Goal: Task Accomplishment & Management: Manage account settings

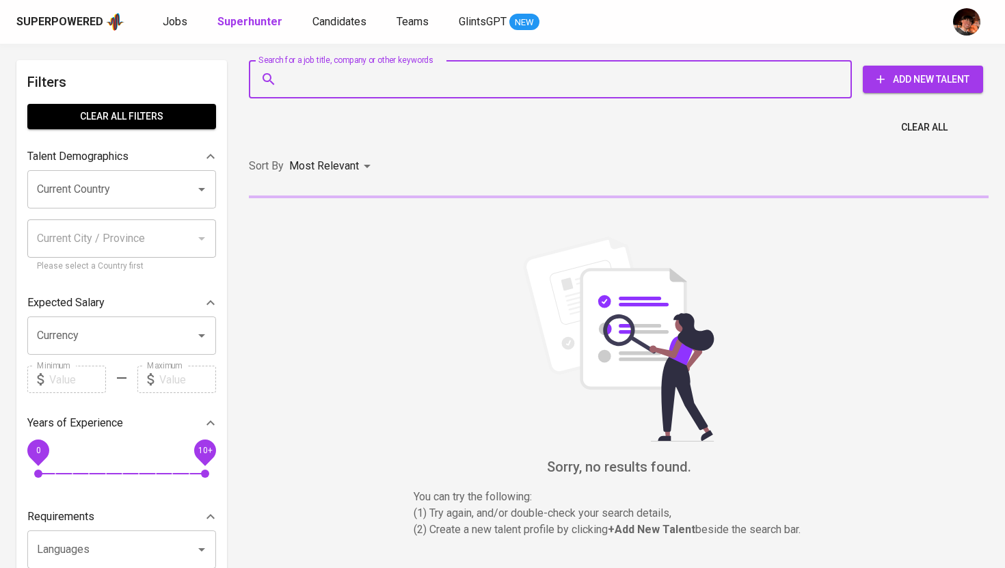
type input "[EMAIL_ADDRESS][DOMAIN_NAME]"
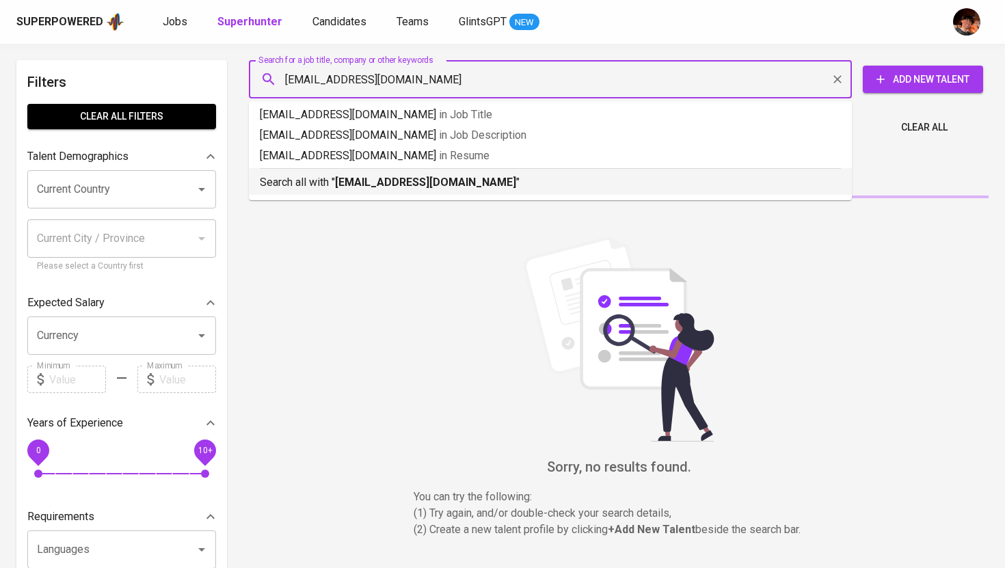
click at [339, 189] on p "Search all with " elijahboholst01@gmail.com "" at bounding box center [550, 182] width 581 height 16
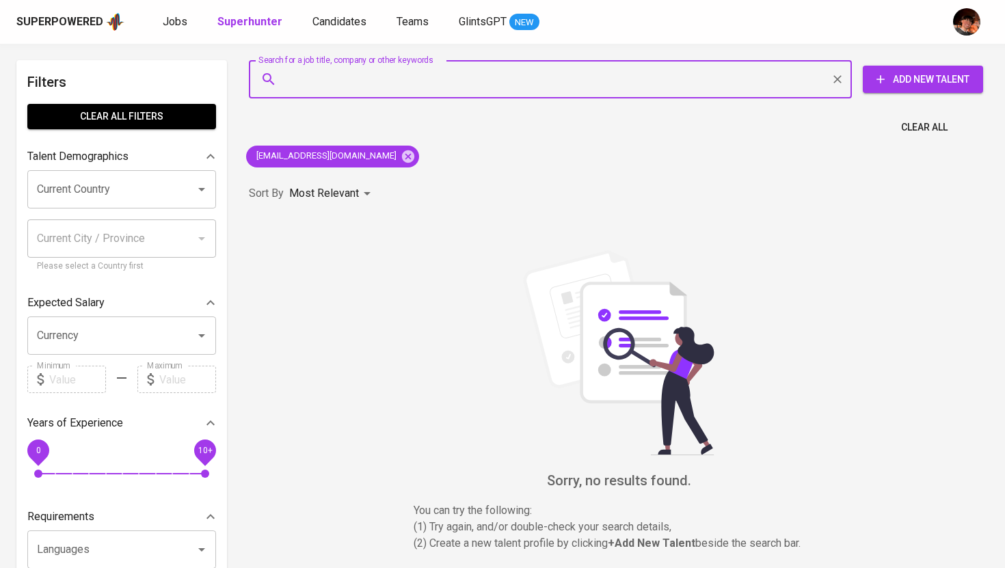
click at [678, 81] on input "Search for a job title, company or other keywords" at bounding box center [553, 79] width 543 height 26
click at [925, 79] on span "Add New Talent" at bounding box center [923, 79] width 98 height 17
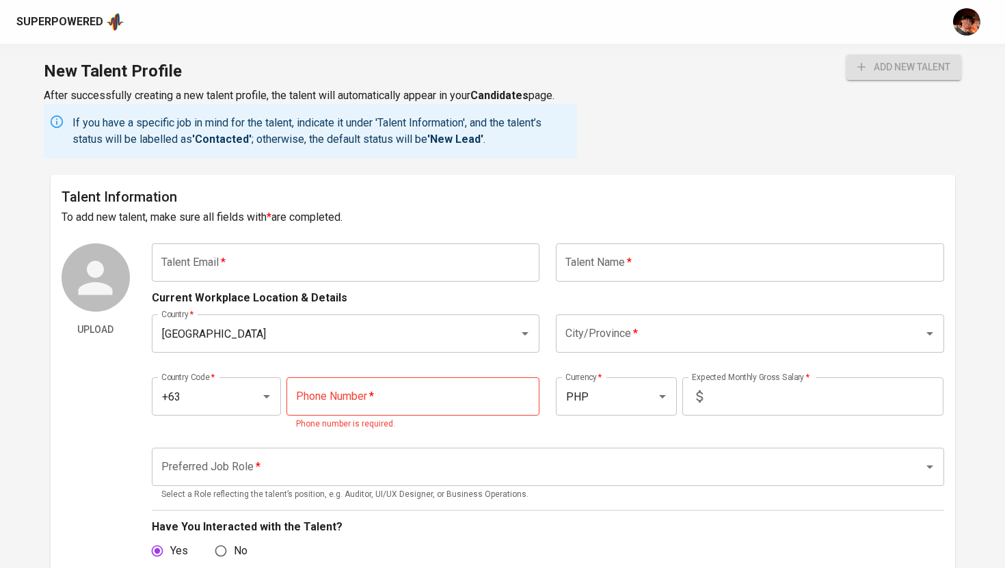
click at [269, 268] on input "text" at bounding box center [346, 262] width 388 height 38
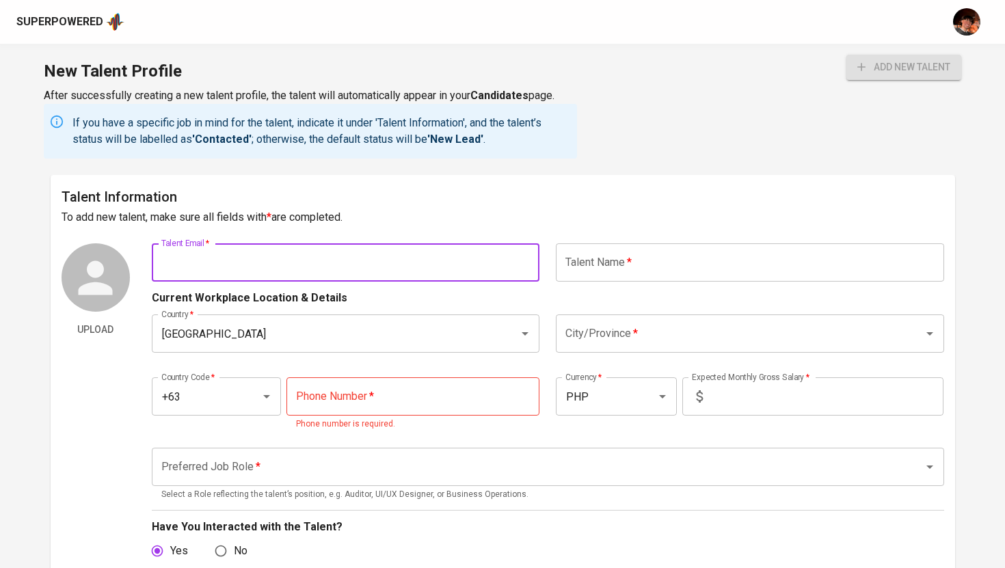
paste input "[EMAIL_ADDRESS][DOMAIN_NAME]"
type input "[EMAIL_ADDRESS][DOMAIN_NAME]"
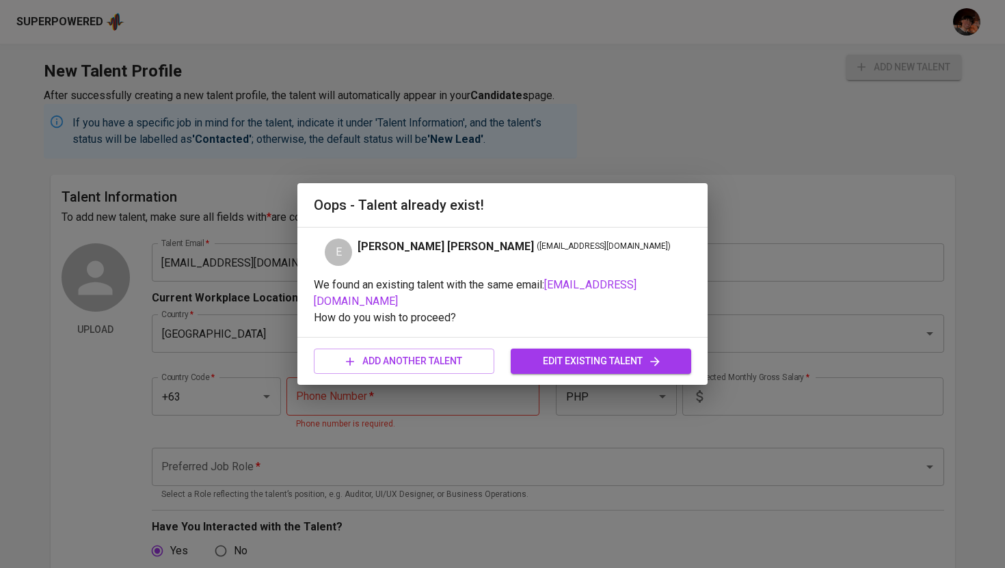
click at [594, 254] on div "E Elijah Dela Cruz ( elijahboholst01@gmail.com )" at bounding box center [503, 252] width 378 height 27
click at [585, 358] on span "edit existing talent" at bounding box center [601, 361] width 159 height 17
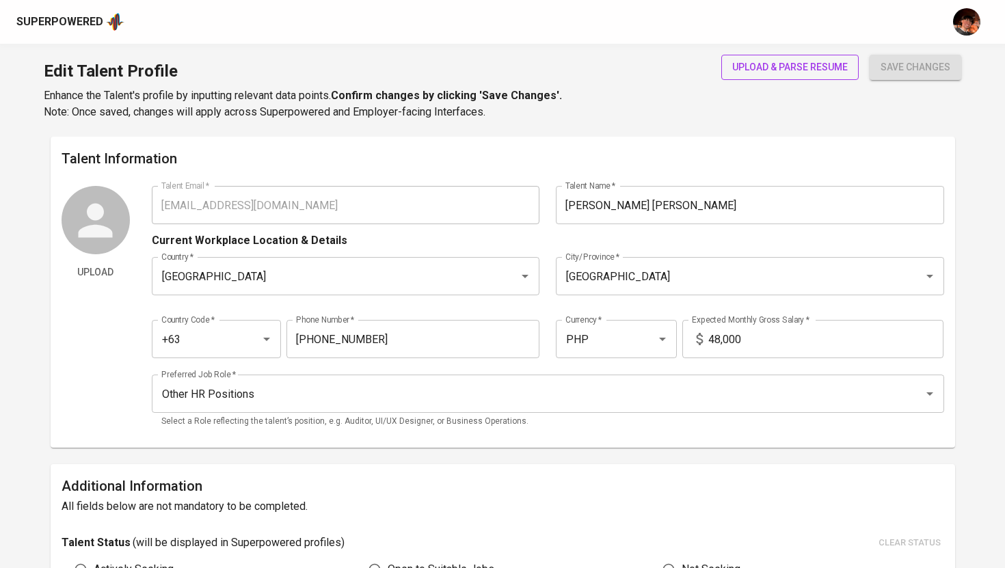
click at [804, 64] on span "upload & parse resume" at bounding box center [790, 67] width 116 height 17
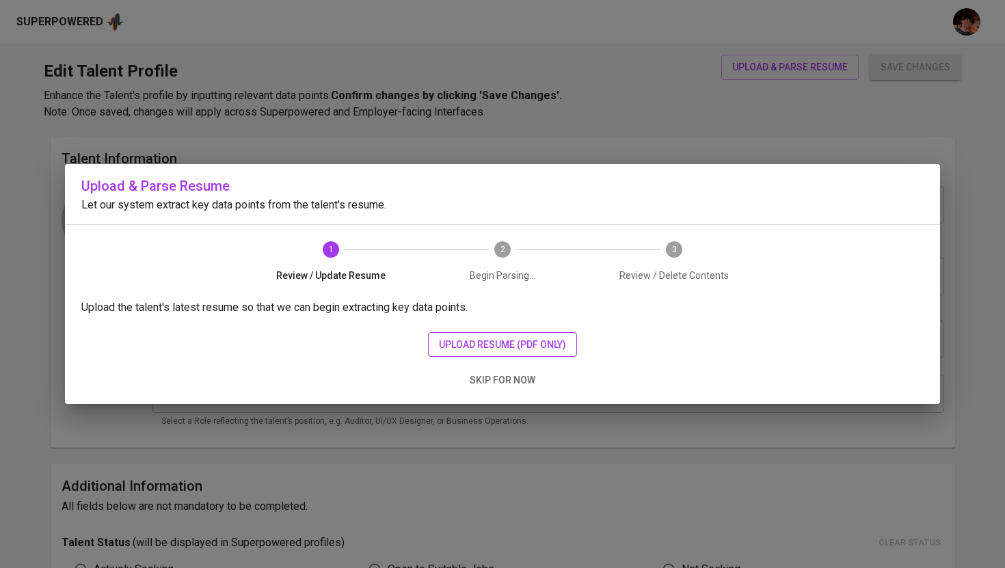
click at [461, 344] on span "upload resume (pdf only)" at bounding box center [502, 344] width 127 height 17
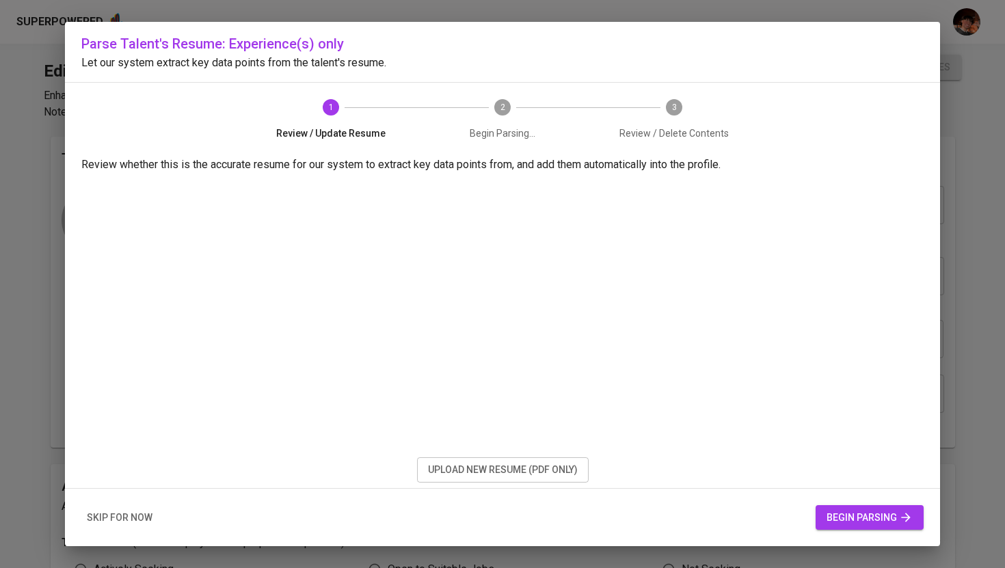
click at [855, 515] on span "begin parsing" at bounding box center [870, 518] width 86 height 17
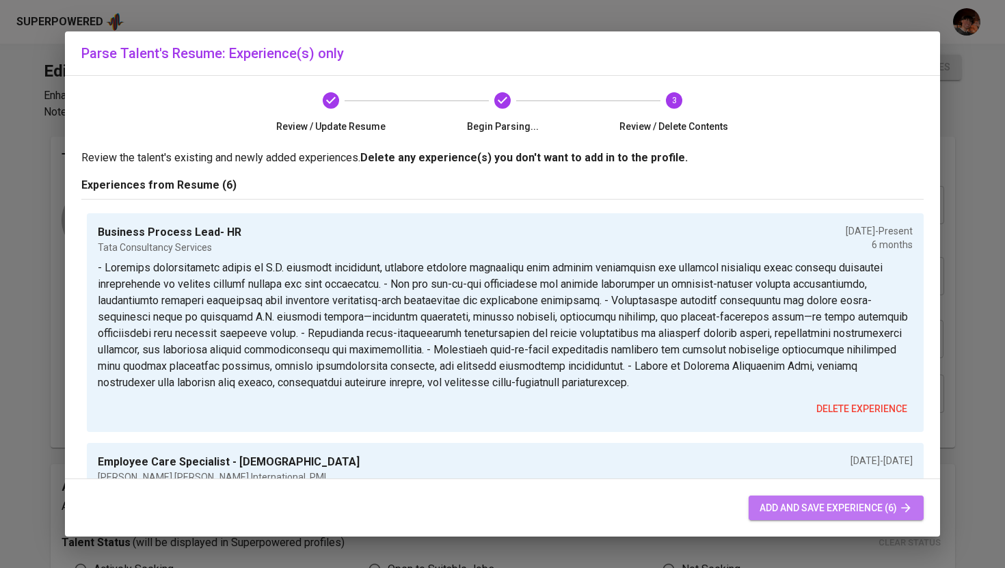
click at [796, 508] on span "add and save experience (6)" at bounding box center [836, 508] width 153 height 17
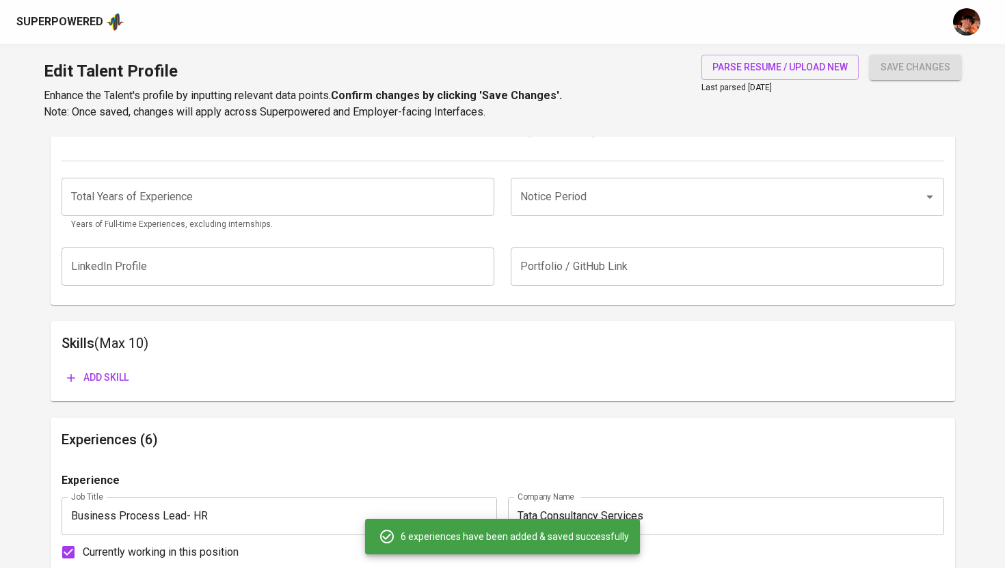
scroll to position [505, 0]
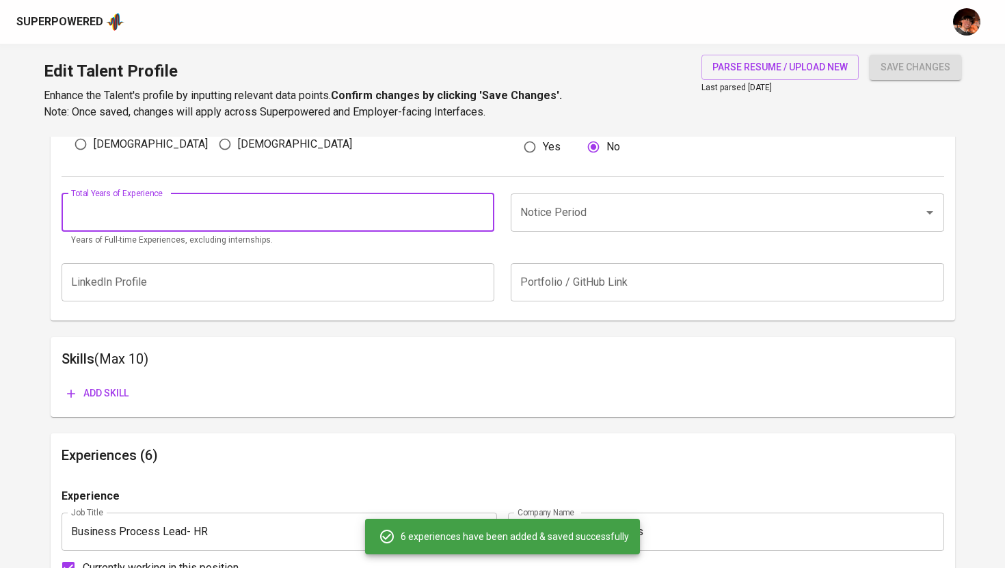
click at [315, 211] on input "number" at bounding box center [279, 213] width 434 height 38
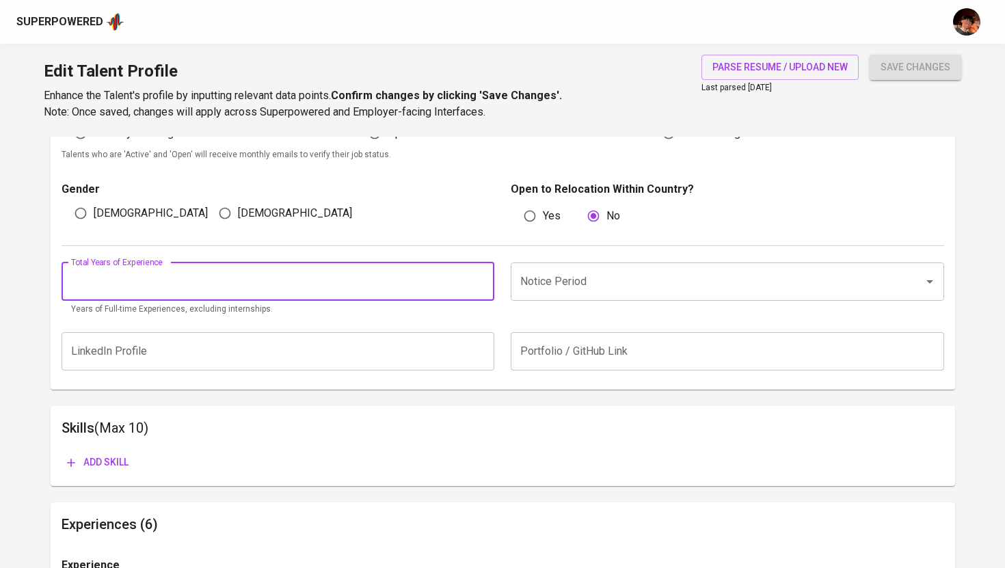
scroll to position [394, 0]
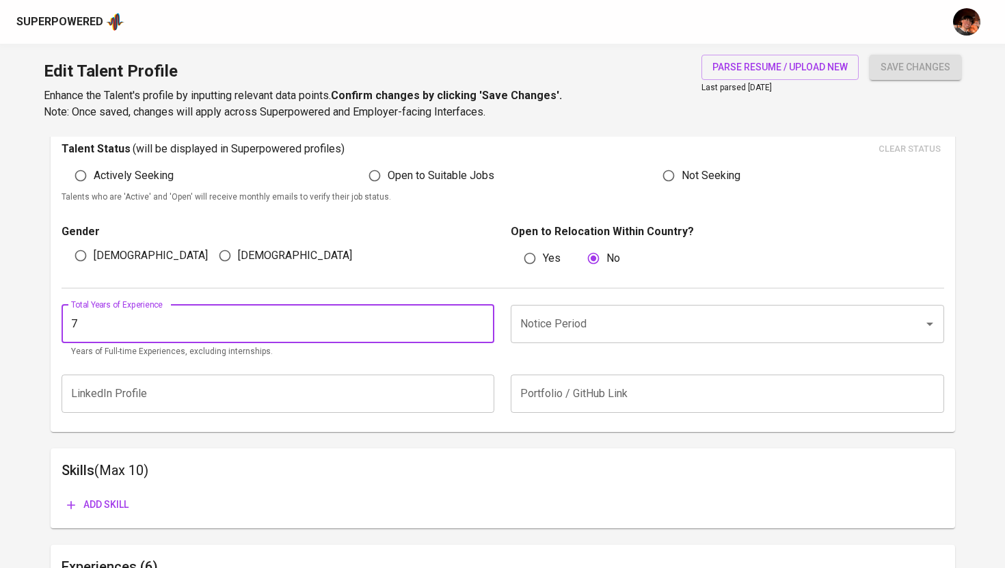
type input "7"
click at [563, 328] on input "Notice Period" at bounding box center [708, 324] width 383 height 26
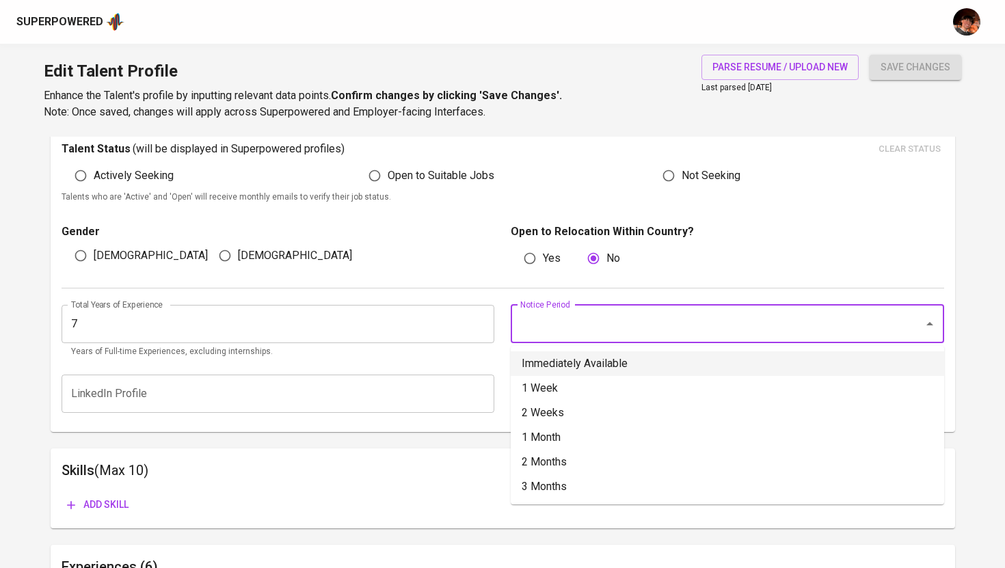
click at [568, 362] on li "Immediately Available" at bounding box center [728, 364] width 434 height 25
type input "Immediately Available"
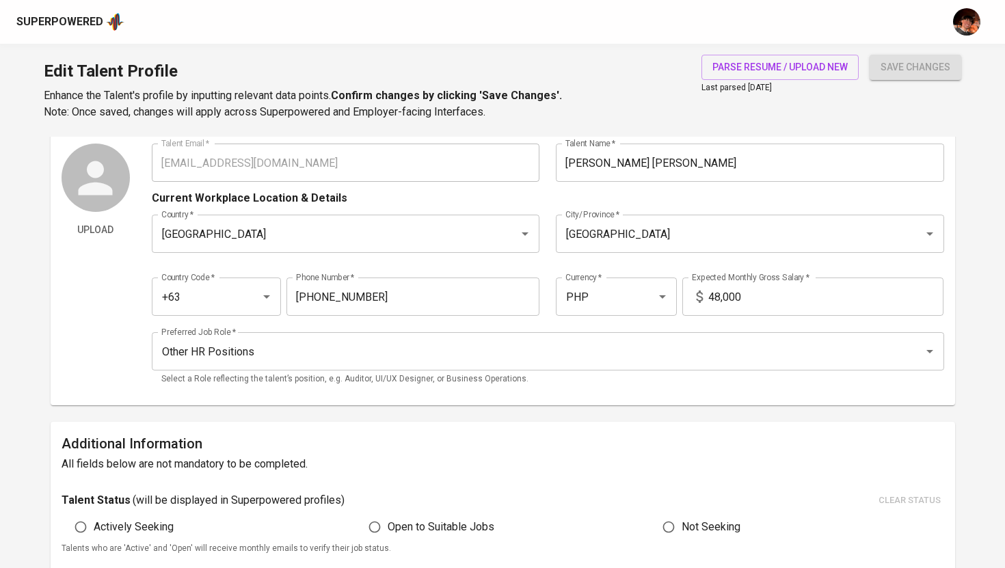
scroll to position [0, 0]
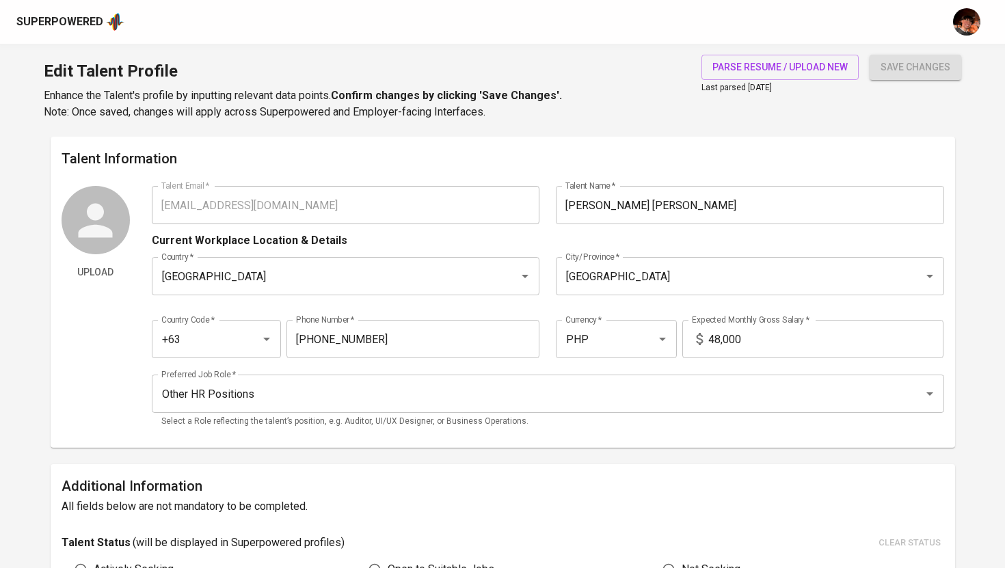
click at [927, 76] on button "save changes" at bounding box center [916, 67] width 92 height 25
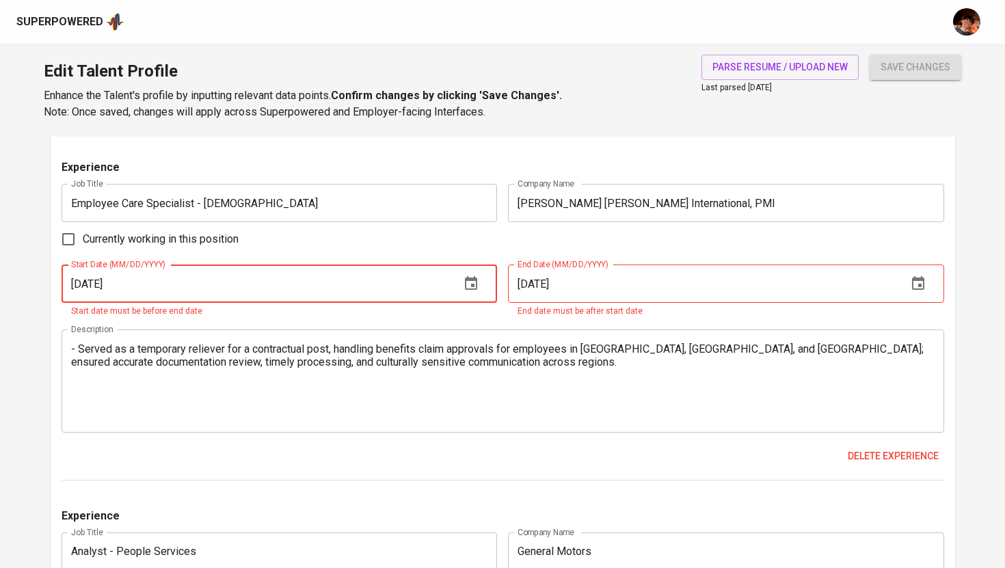
click at [135, 285] on input "01/01/2025" at bounding box center [256, 284] width 388 height 38
click at [98, 285] on input "01/01/2025" at bounding box center [256, 284] width 388 height 38
click at [545, 285] on input "01/01/2025" at bounding box center [702, 284] width 388 height 38
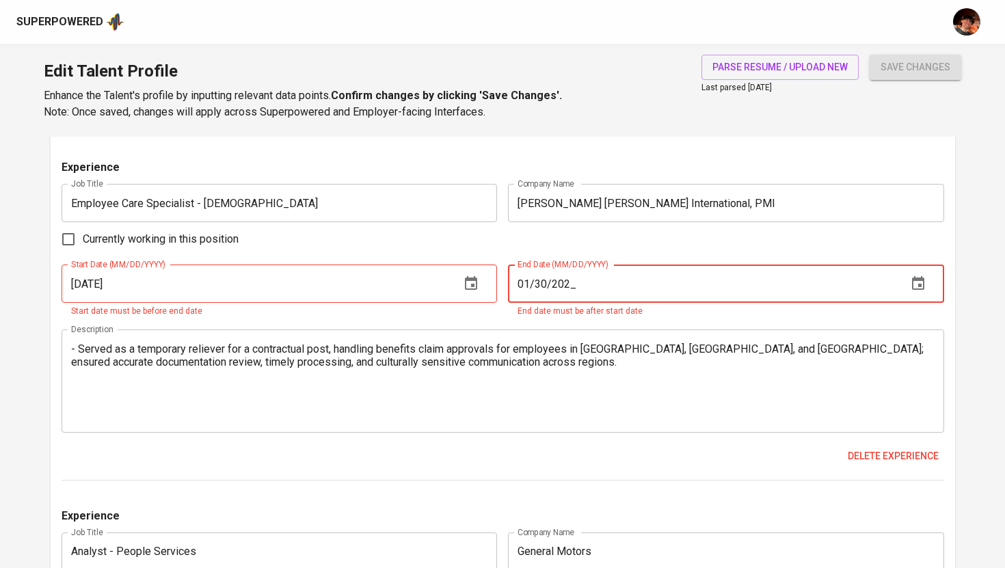
click at [566, 285] on input "01/30/202_" at bounding box center [702, 284] width 388 height 38
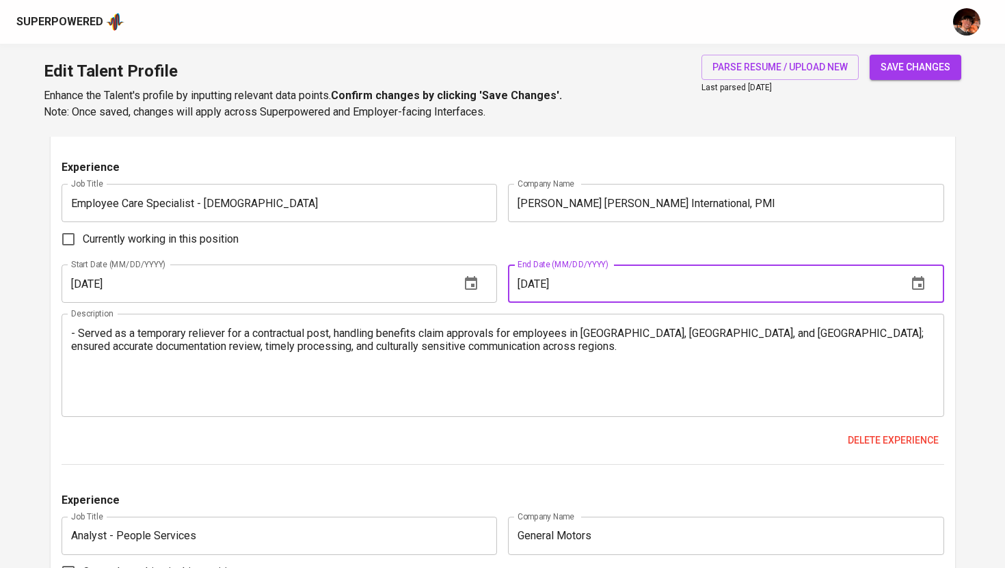
type input "01/30/2025"
click at [657, 396] on textarea "- Served as a temporary reliever for a contractual post, handling benefits clai…" at bounding box center [503, 366] width 864 height 78
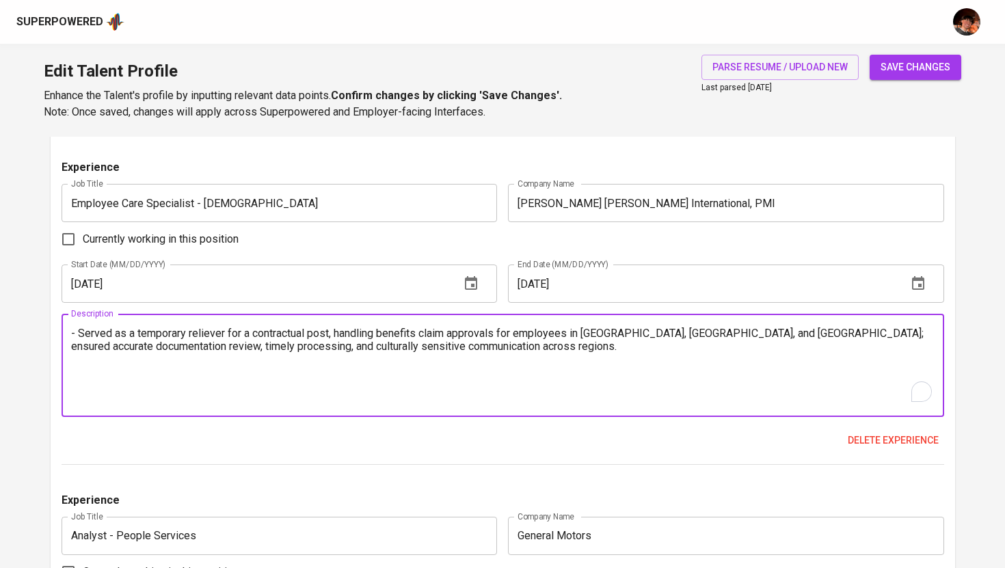
click at [907, 68] on span "save changes" at bounding box center [916, 67] width 70 height 17
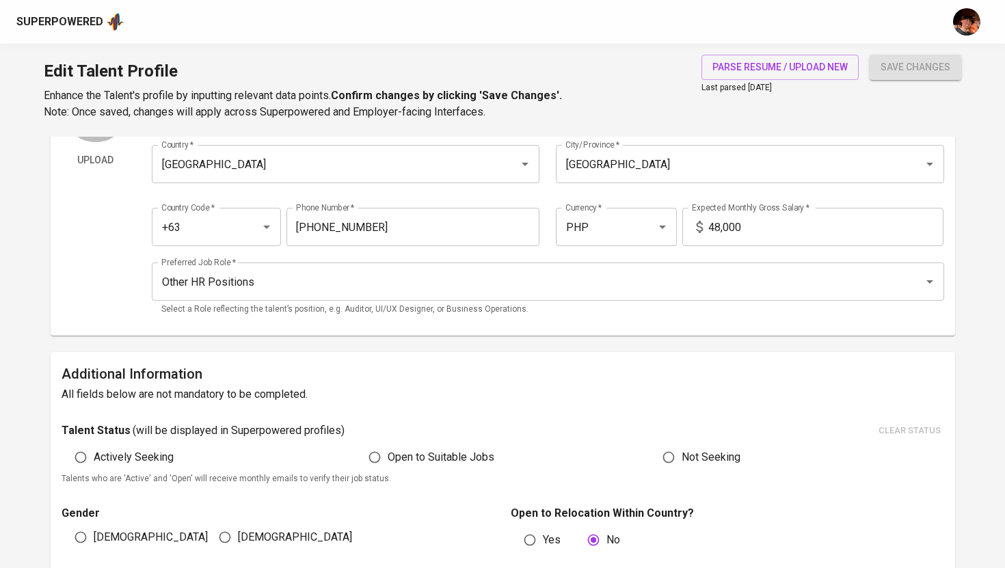
scroll to position [0, 0]
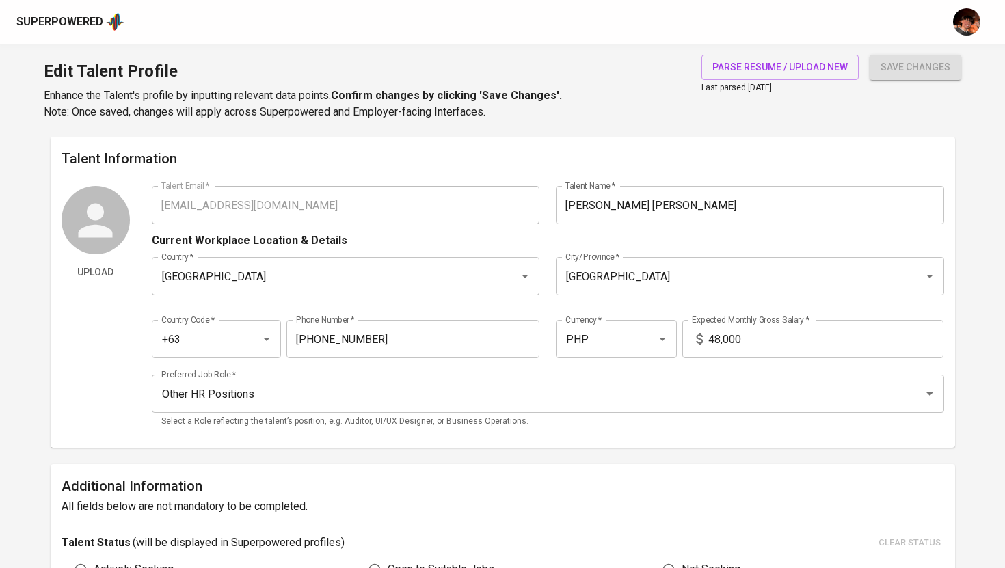
click at [82, 28] on div "Superpowered" at bounding box center [59, 22] width 87 height 16
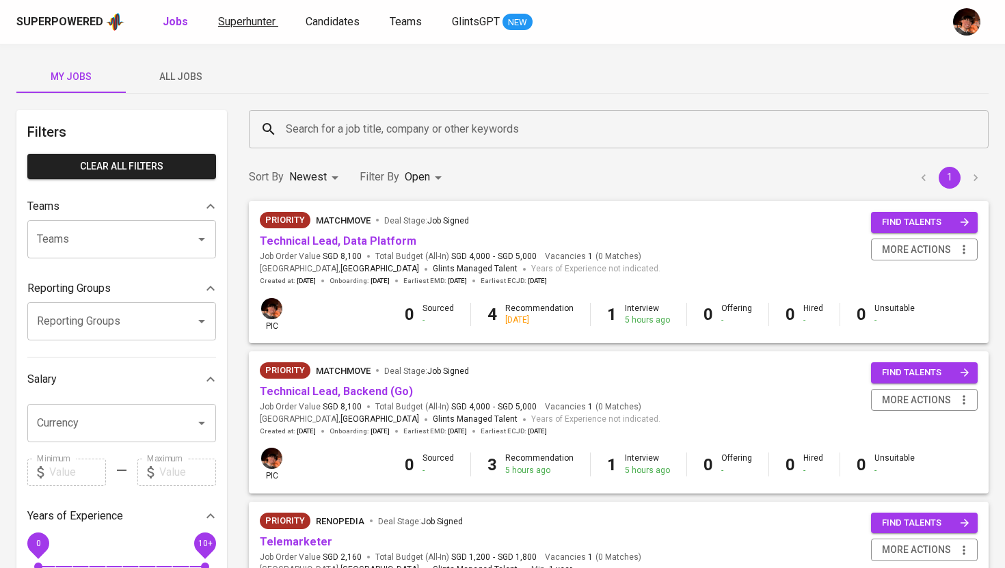
click at [245, 28] on link "Superhunter" at bounding box center [248, 22] width 60 height 17
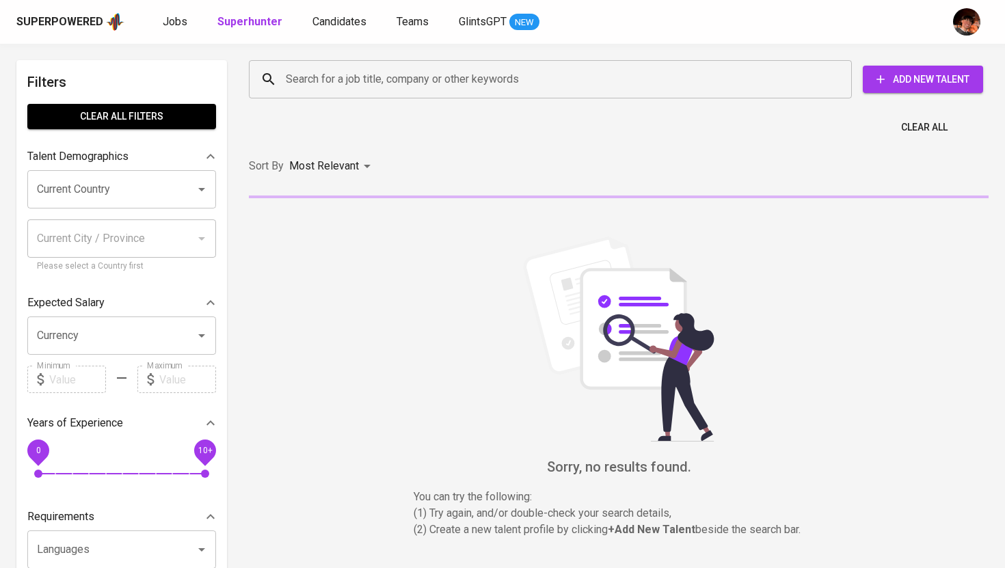
click at [355, 111] on div "Clear All" at bounding box center [619, 124] width 756 height 34
click at [356, 89] on input "Search for a job title, company or other keywords" at bounding box center [553, 79] width 543 height 26
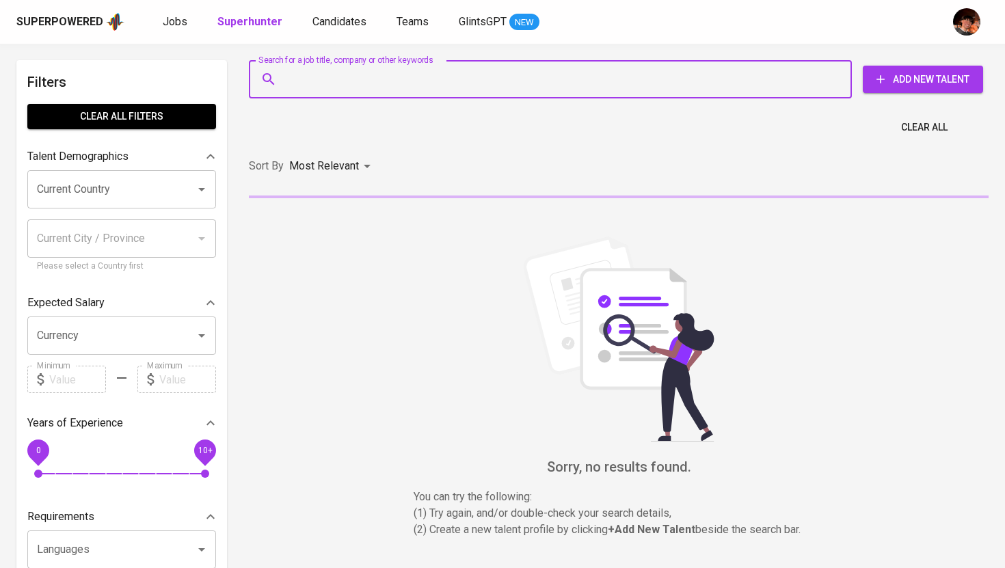
paste input "[EMAIL_ADDRESS][DOMAIN_NAME]"
type input "[EMAIL_ADDRESS][DOMAIN_NAME]"
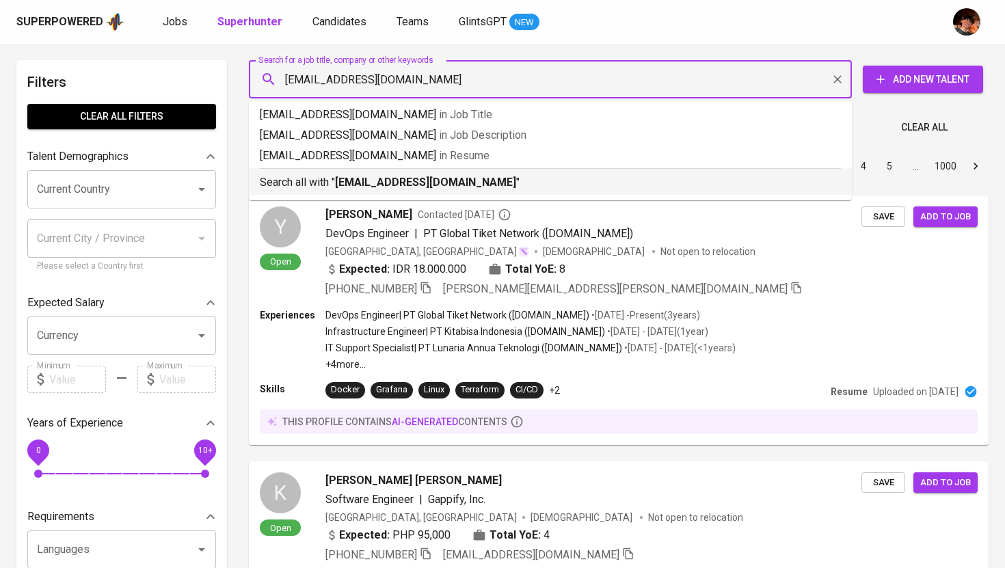
click at [373, 184] on b "[EMAIL_ADDRESS][DOMAIN_NAME]" at bounding box center [425, 182] width 181 height 13
click at [466, 183] on div "Sort By Most Relevant MOST_RELEVANT 1 2 3 4 5 … 1000" at bounding box center [619, 167] width 756 height 42
click at [242, 172] on div "Sort By Most Relevant MOST_RELEVANT 1 2 3 4 5 … 1000" at bounding box center [619, 167] width 756 height 42
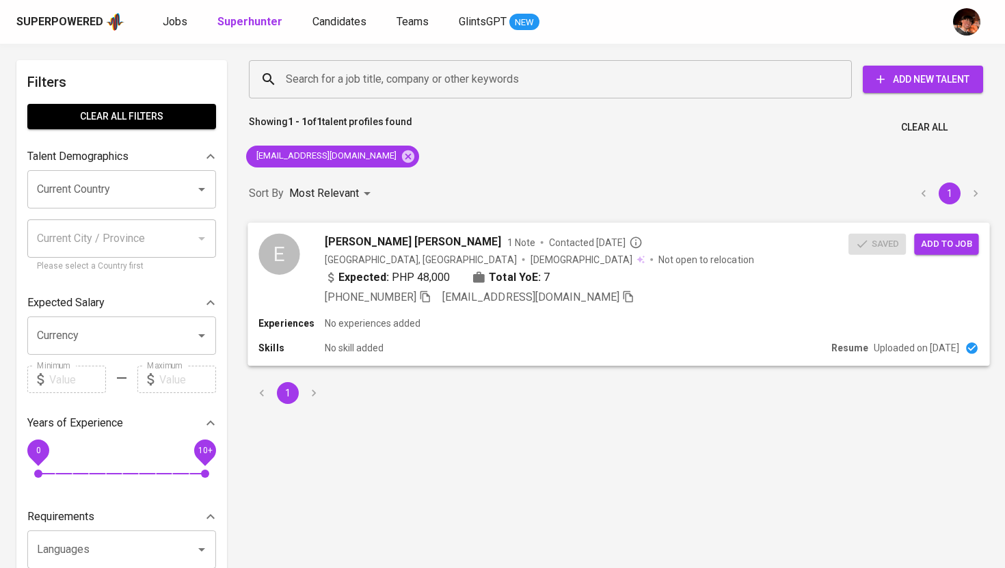
click at [363, 239] on span "[PERSON_NAME] [PERSON_NAME]" at bounding box center [413, 241] width 177 height 16
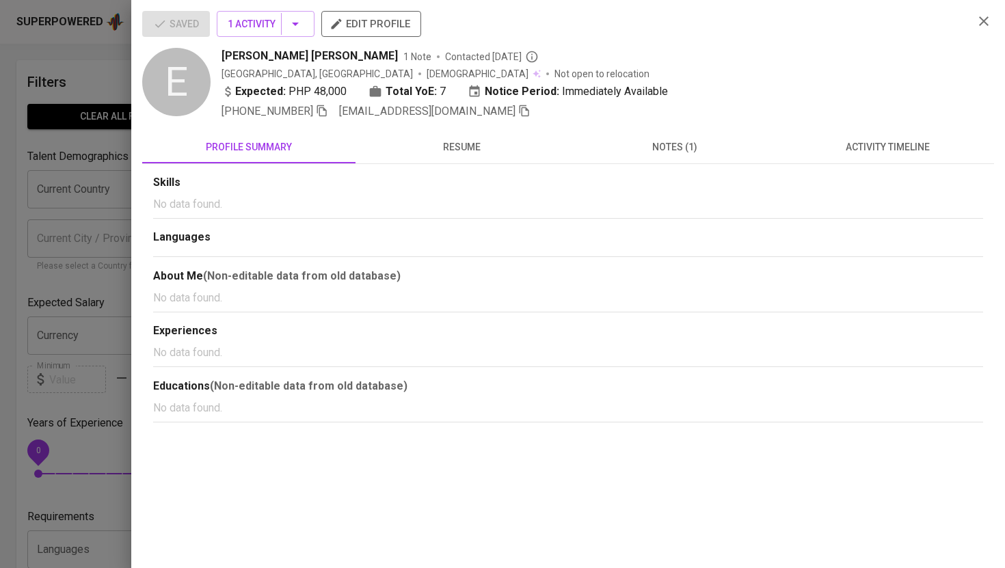
click at [96, 63] on div at bounding box center [502, 284] width 1005 height 568
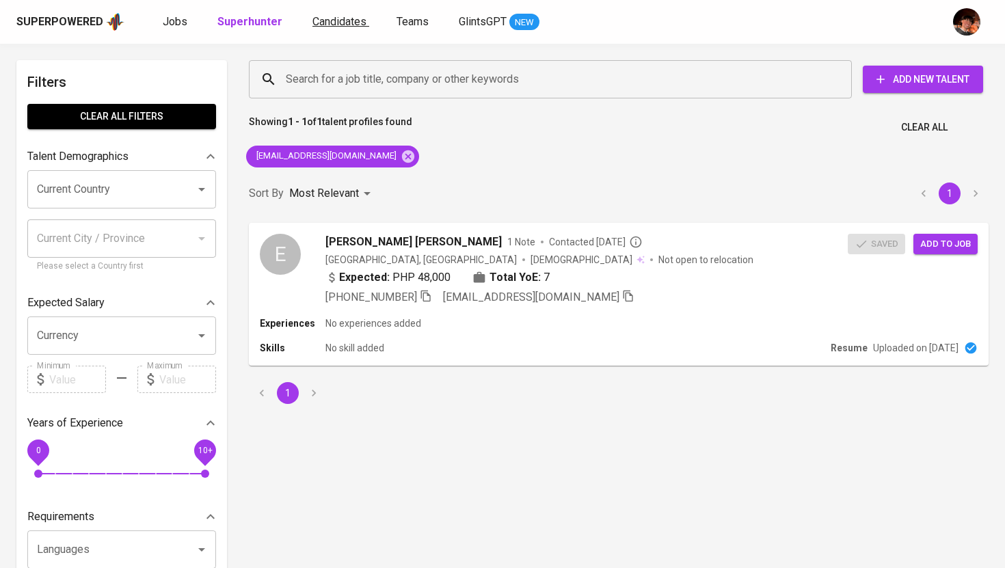
click at [318, 20] on span "Candidates" at bounding box center [340, 21] width 54 height 13
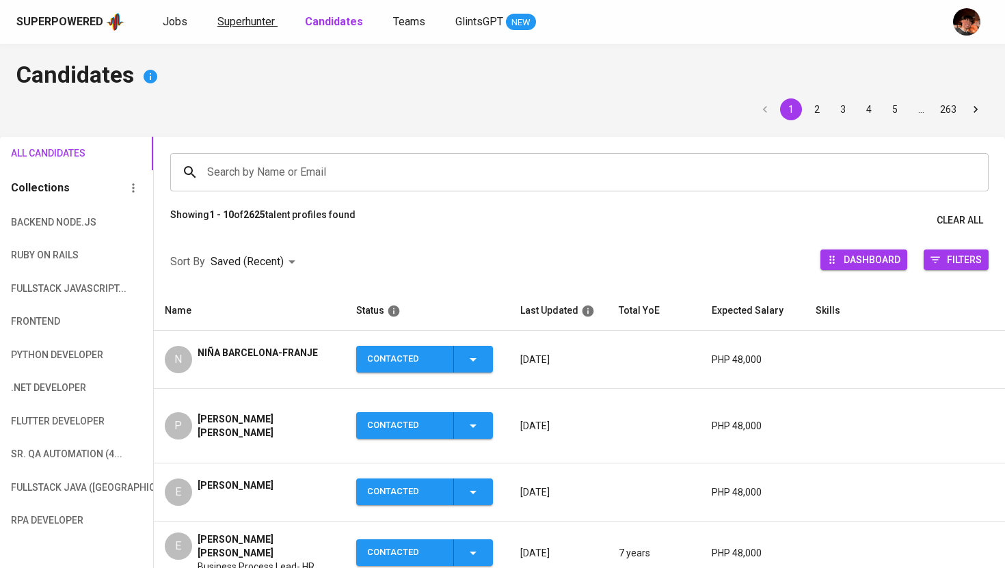
click at [245, 15] on span "Superhunter" at bounding box center [245, 21] width 57 height 13
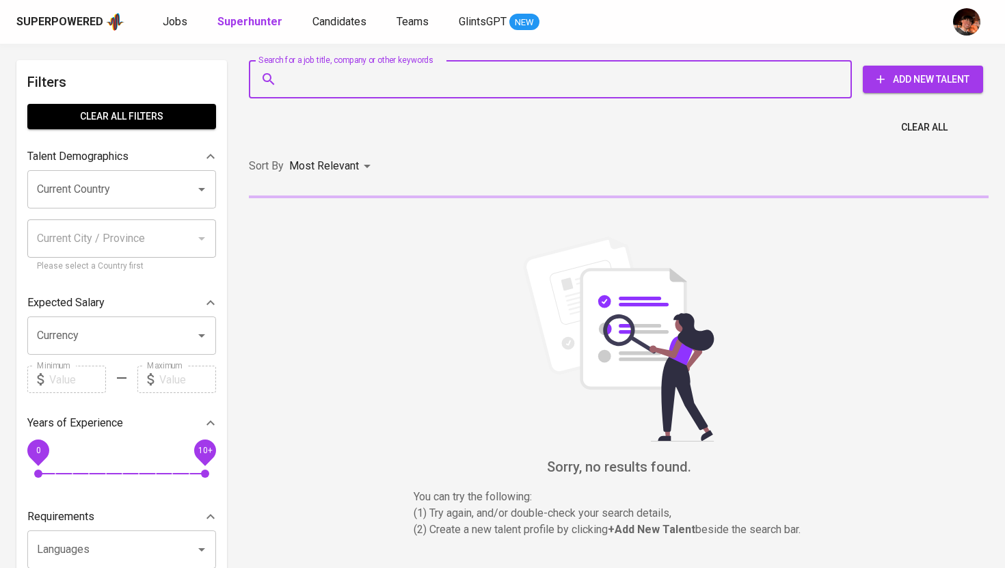
click at [313, 79] on input "Search for a job title, company or other keywords" at bounding box center [553, 79] width 543 height 26
paste input "[EMAIL_ADDRESS][DOMAIN_NAME]"
type input "[EMAIL_ADDRESS][DOMAIN_NAME]"
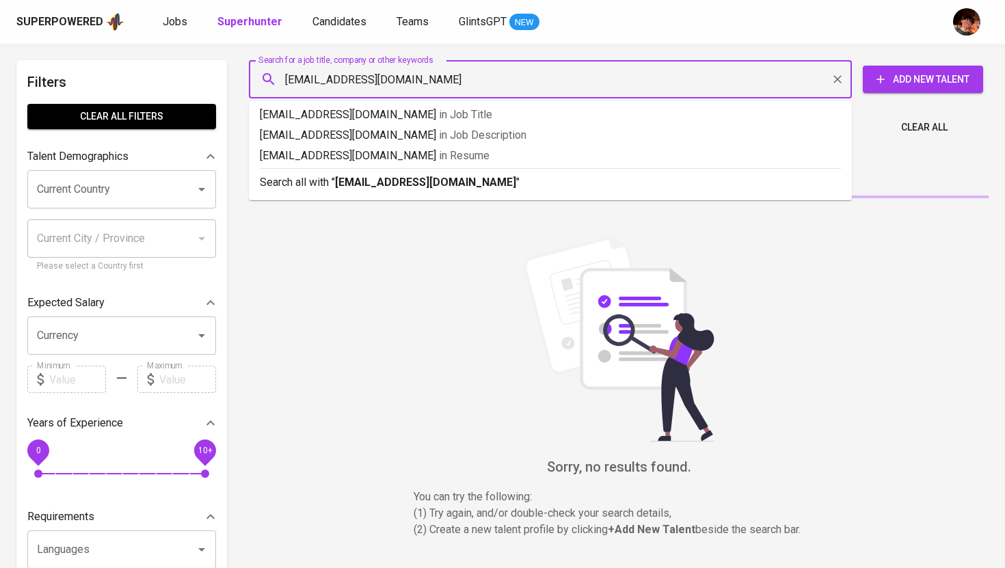
click at [332, 187] on p "Search all with " elijahboholst01@gmail.com "" at bounding box center [550, 182] width 581 height 16
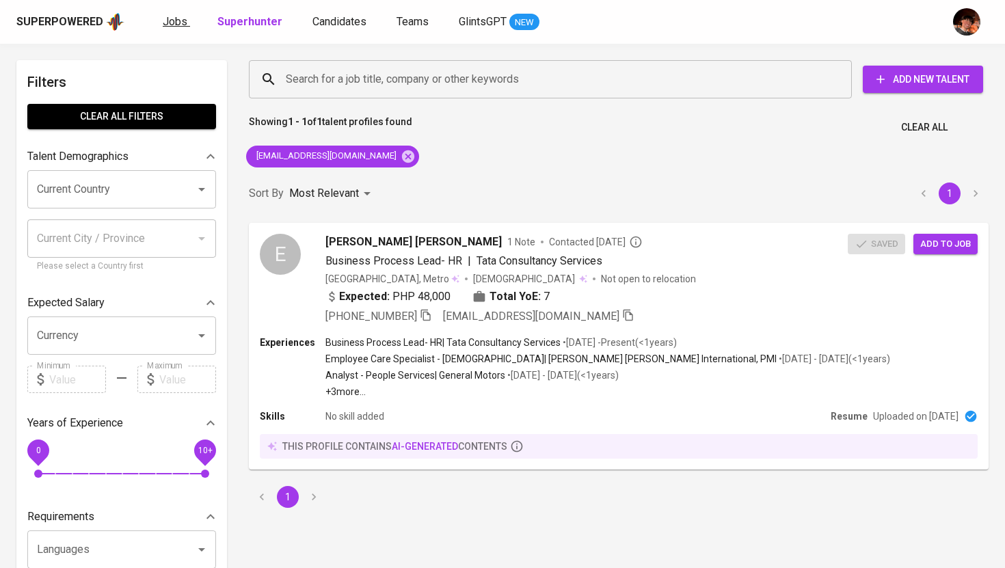
click at [176, 19] on span "Jobs" at bounding box center [175, 21] width 25 height 13
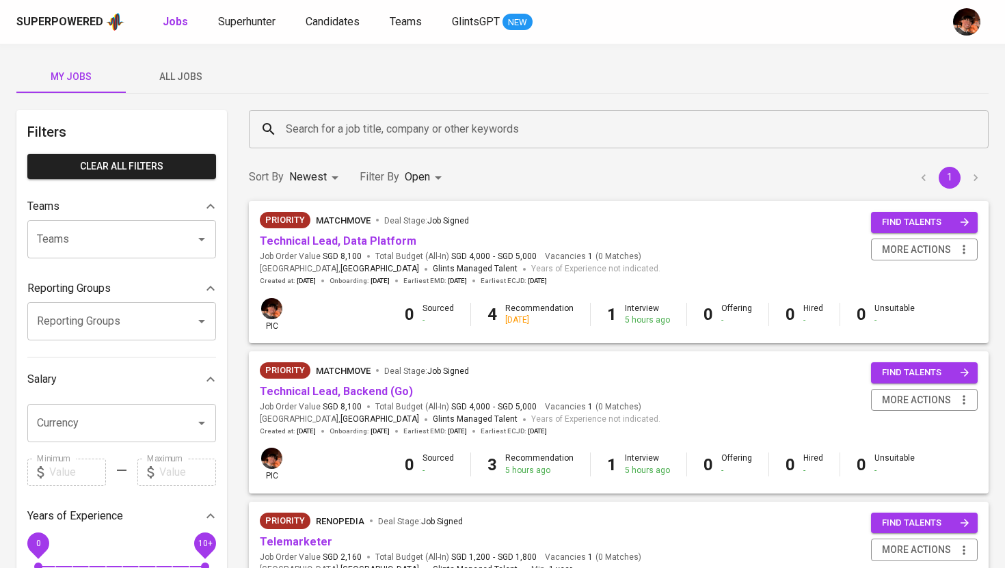
click at [191, 78] on span "All Jobs" at bounding box center [180, 76] width 93 height 17
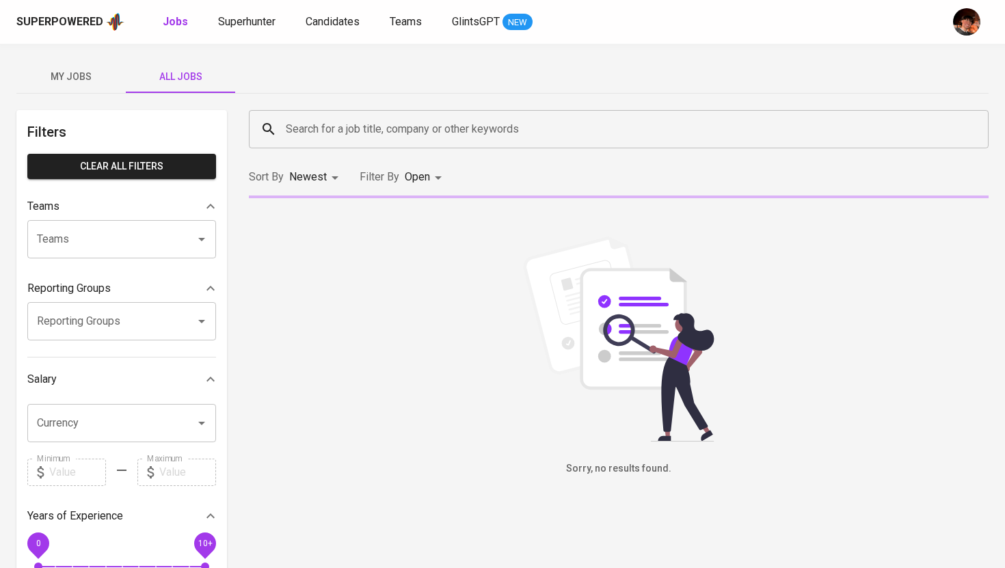
click at [378, 129] on input "Search for a job title, company or other keywords" at bounding box center [622, 129] width 680 height 26
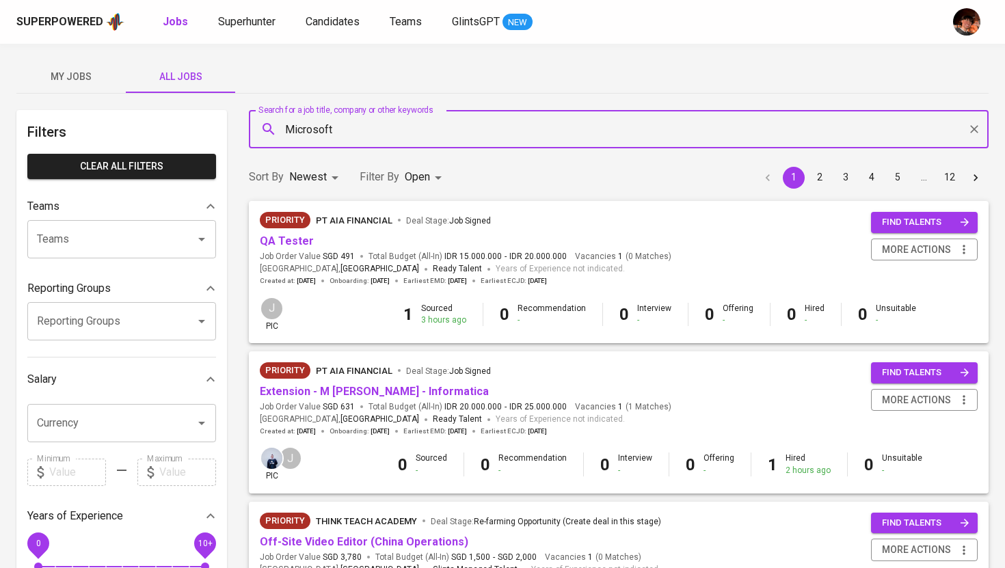
type input "Microsoft"
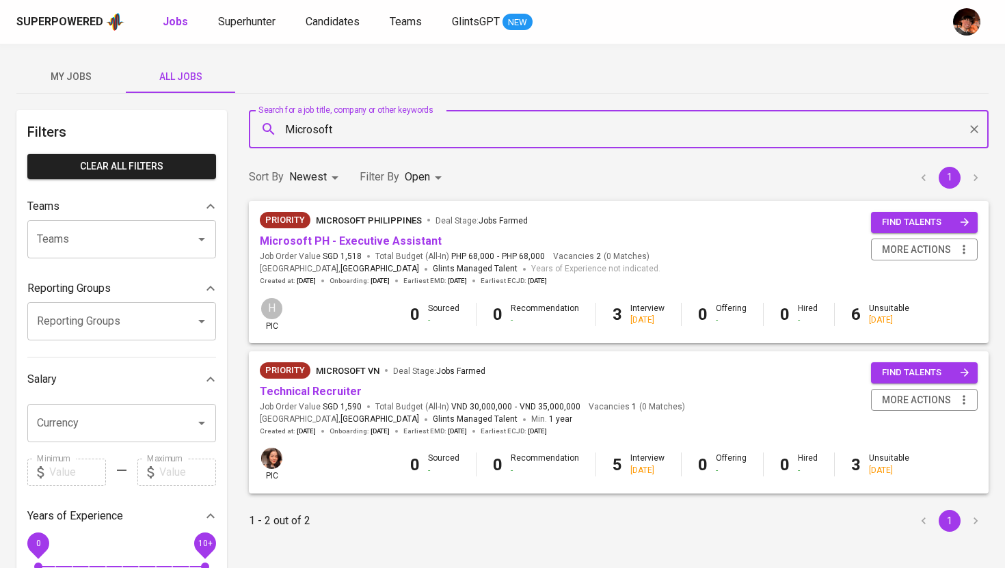
click at [421, 178] on body "Superpowered Jobs Superhunter Candidates Teams GlintsGPT NEW My Jobs All Jobs F…" at bounding box center [502, 467] width 1005 height 934
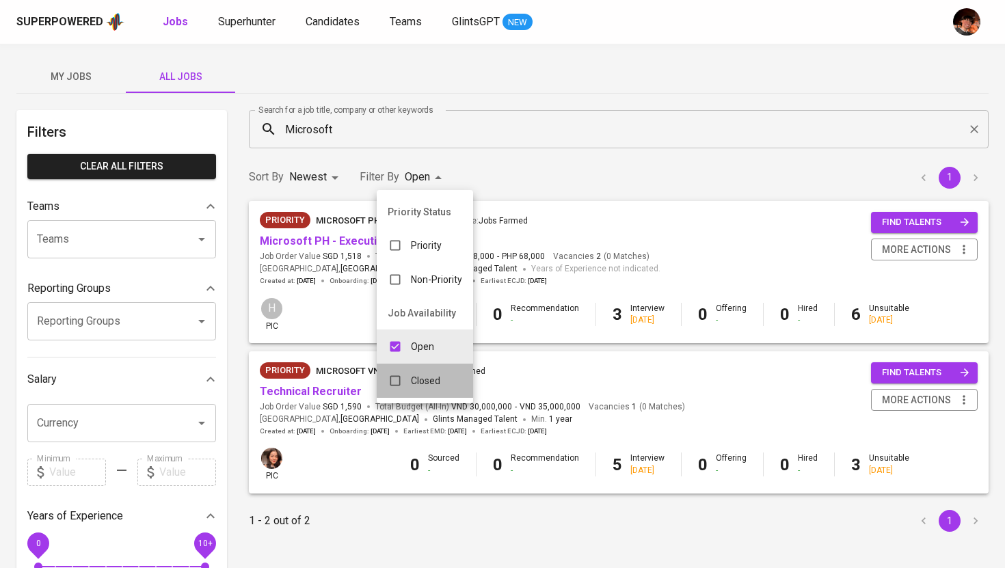
click at [412, 373] on div "Closed" at bounding box center [414, 381] width 75 height 26
type input "OPEN,CLOSE"
checkbox input "true"
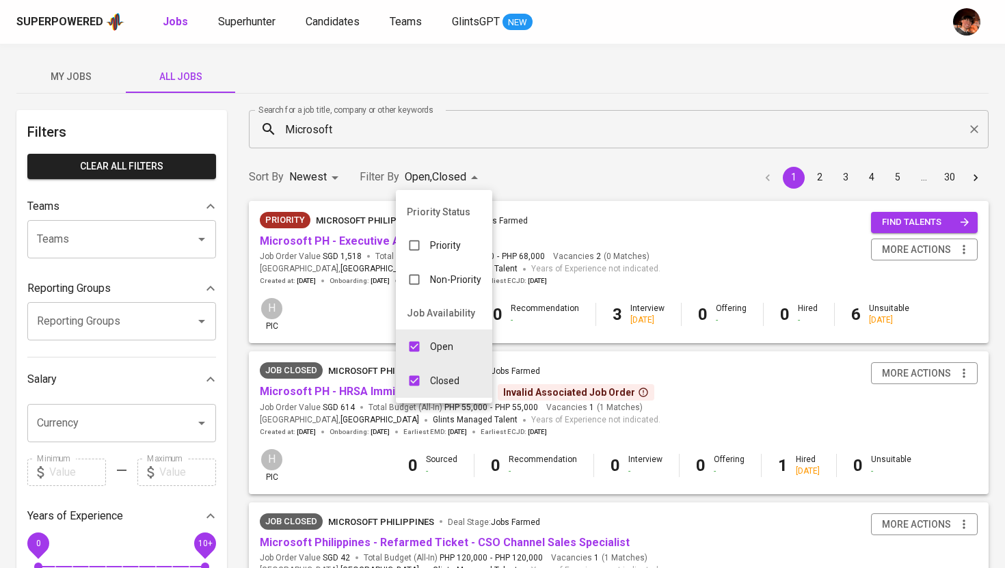
click at [354, 476] on div at bounding box center [502, 284] width 1005 height 568
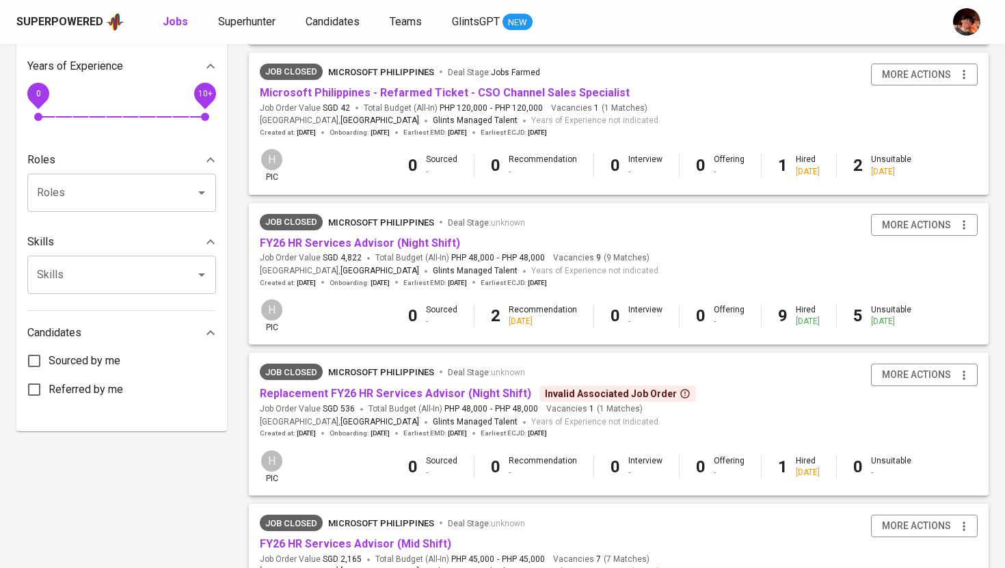
scroll to position [468, 0]
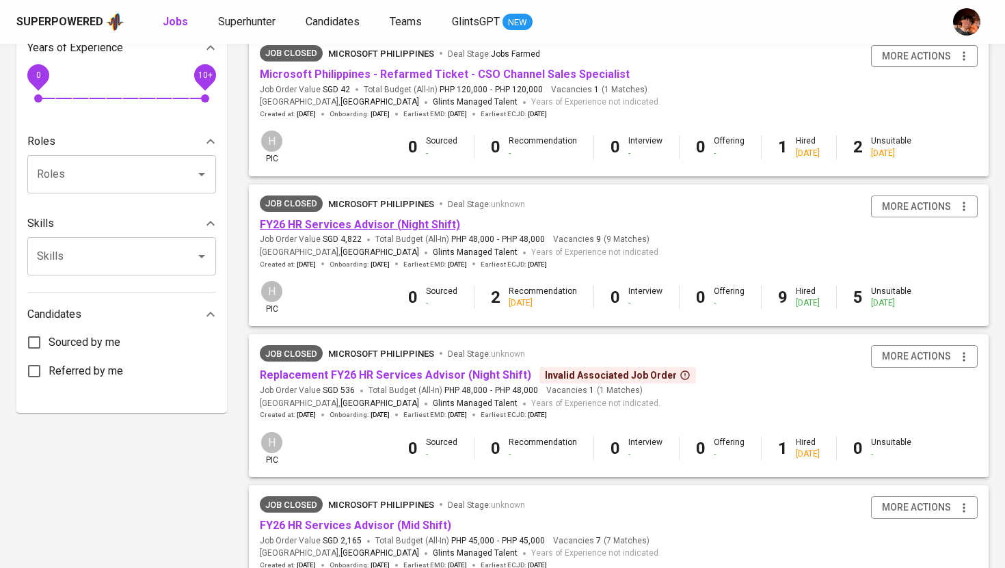
click at [365, 229] on link "FY26 HR Services Advisor (Night Shift)" at bounding box center [360, 224] width 200 height 13
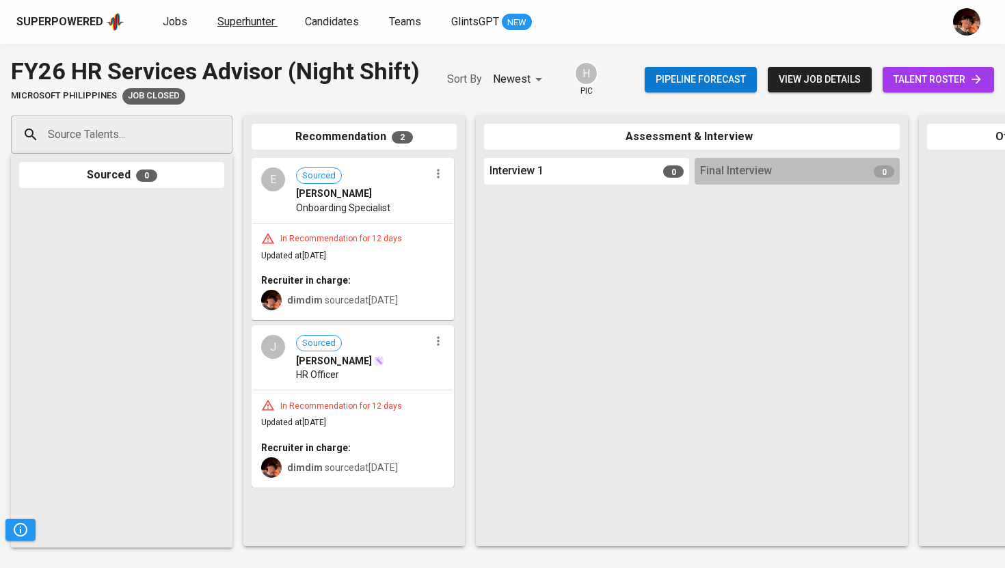
click at [230, 27] on span "Superhunter" at bounding box center [245, 21] width 57 height 13
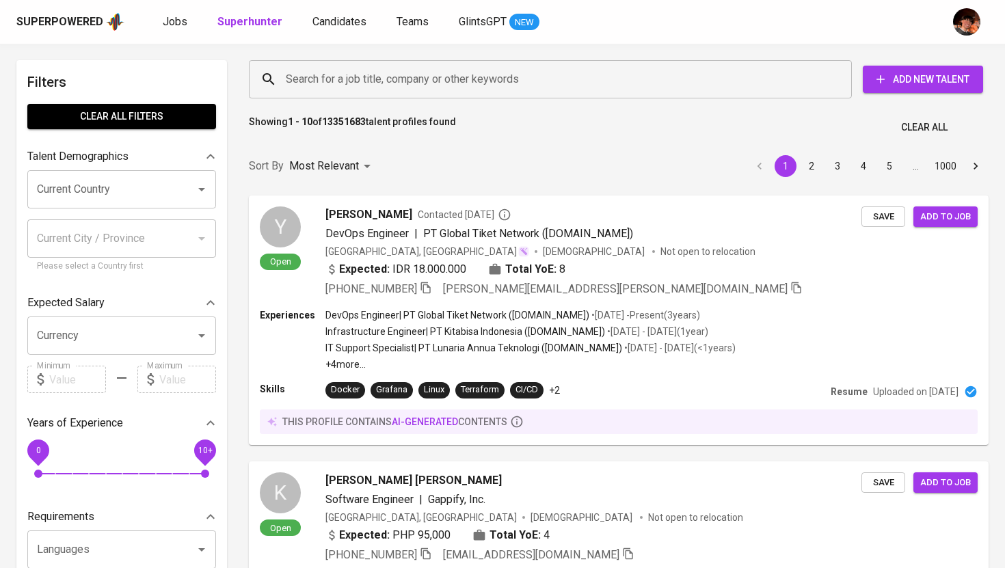
click at [344, 83] on input "Search for a job title, company or other keywords" at bounding box center [553, 79] width 543 height 26
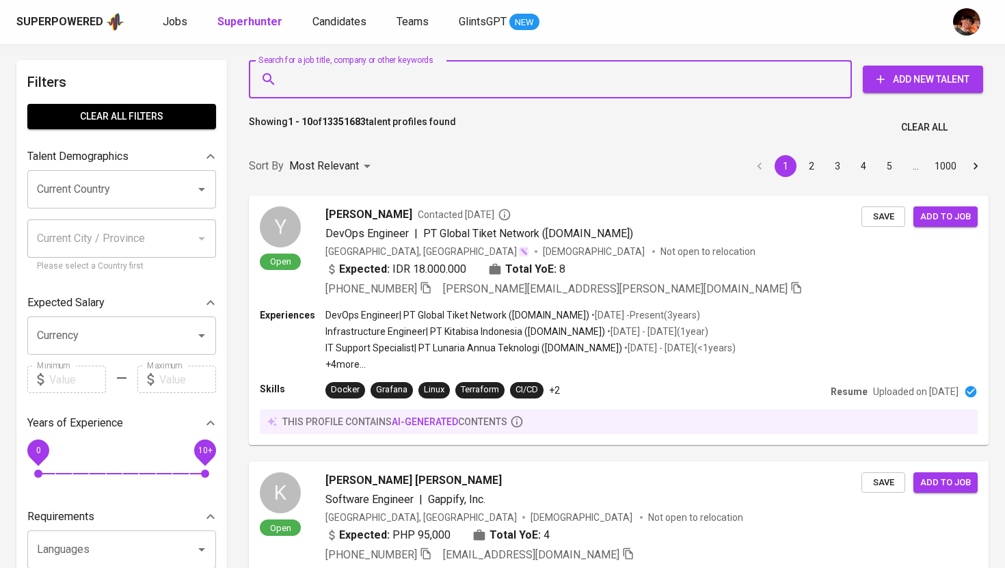
paste input "[EMAIL_ADDRESS][DOMAIN_NAME]"
type input "[EMAIL_ADDRESS][DOMAIN_NAME]"
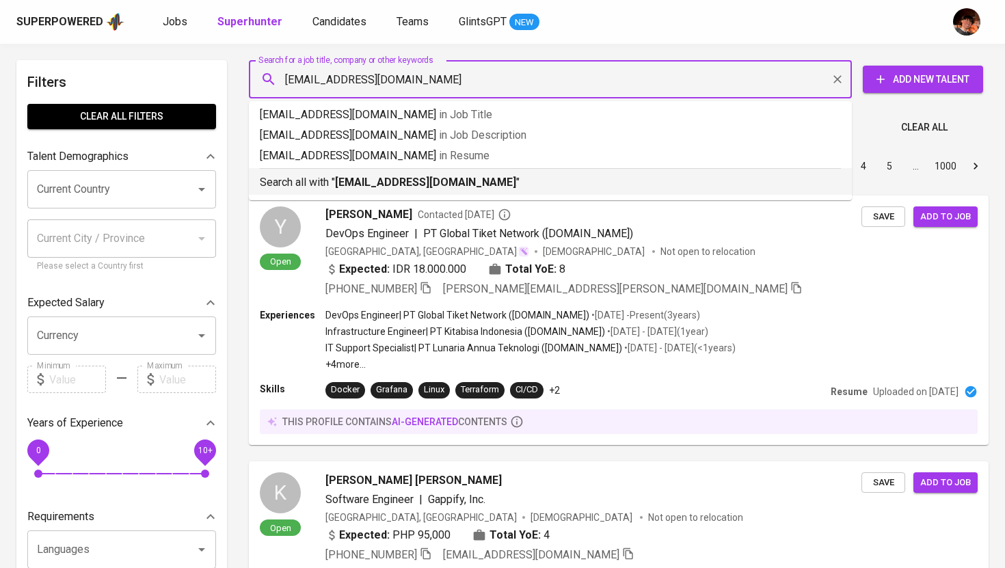
drag, startPoint x: 347, startPoint y: 179, endPoint x: 581, endPoint y: 21, distance: 282.6
click at [347, 180] on b "[EMAIL_ADDRESS][DOMAIN_NAME]" at bounding box center [425, 182] width 181 height 13
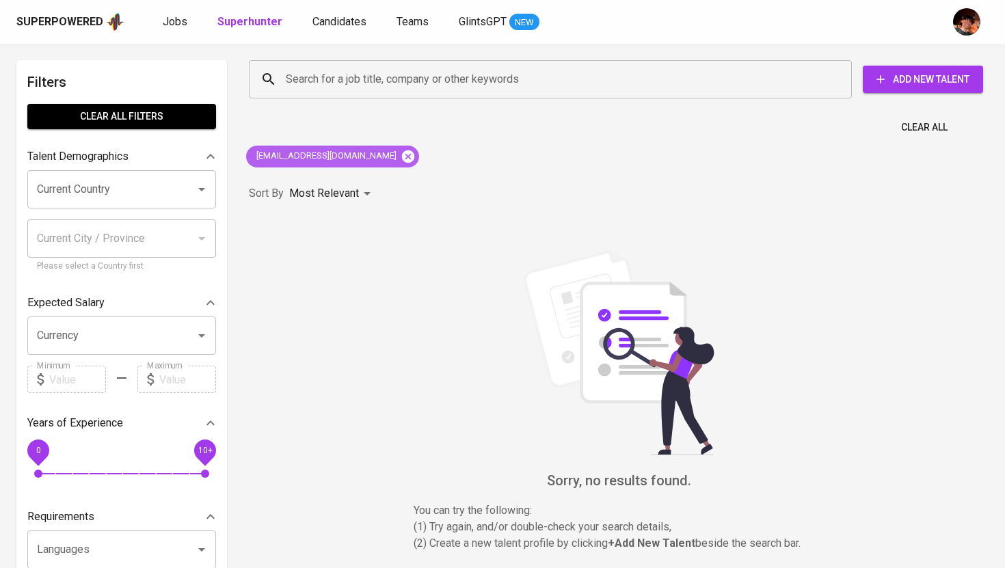
click at [401, 156] on icon at bounding box center [408, 156] width 15 height 15
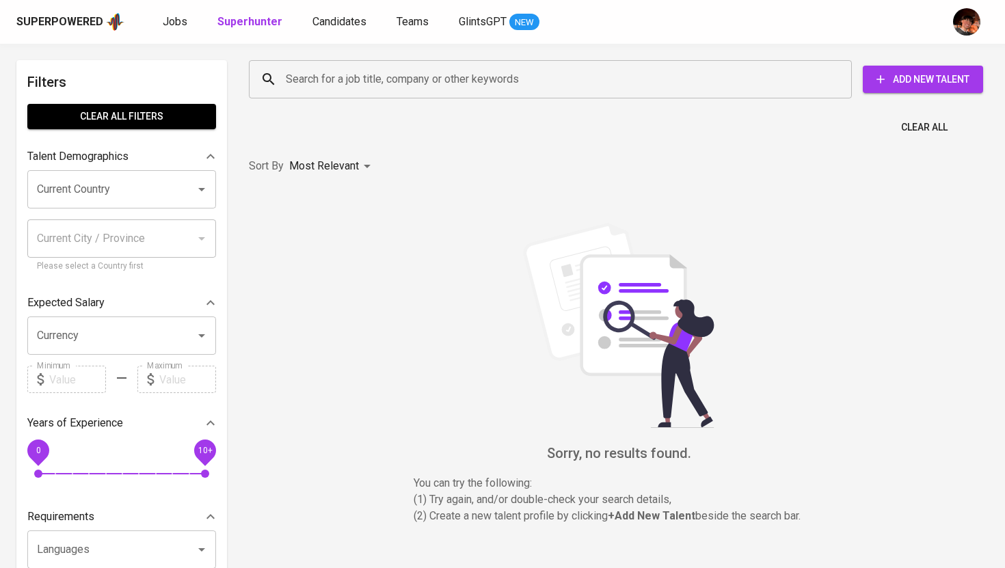
click at [365, 83] on input "Search for a job title, company or other keywords" at bounding box center [553, 79] width 543 height 26
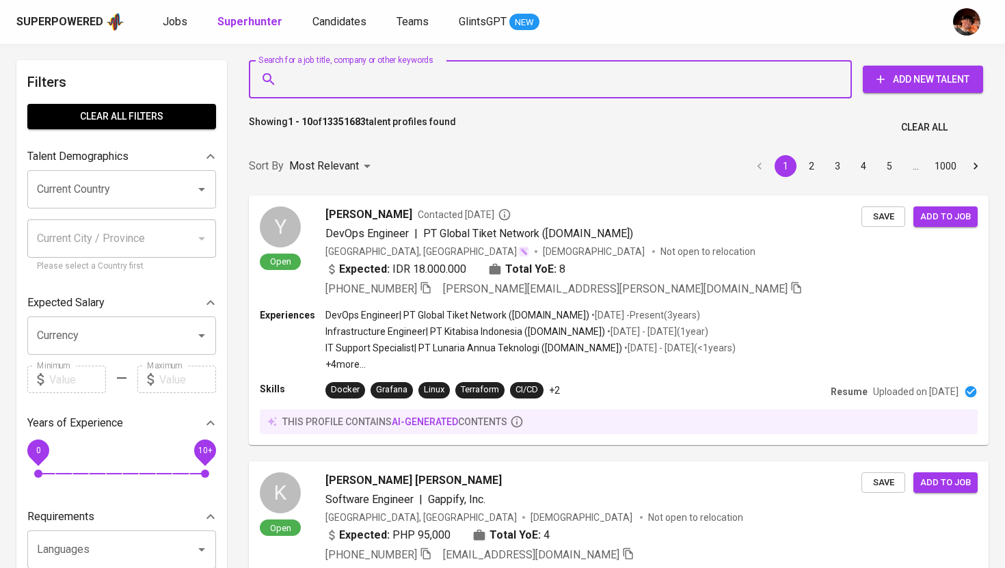
paste input "[EMAIL_ADDRESS][DOMAIN_NAME]"
type input "[EMAIL_ADDRESS][DOMAIN_NAME]"
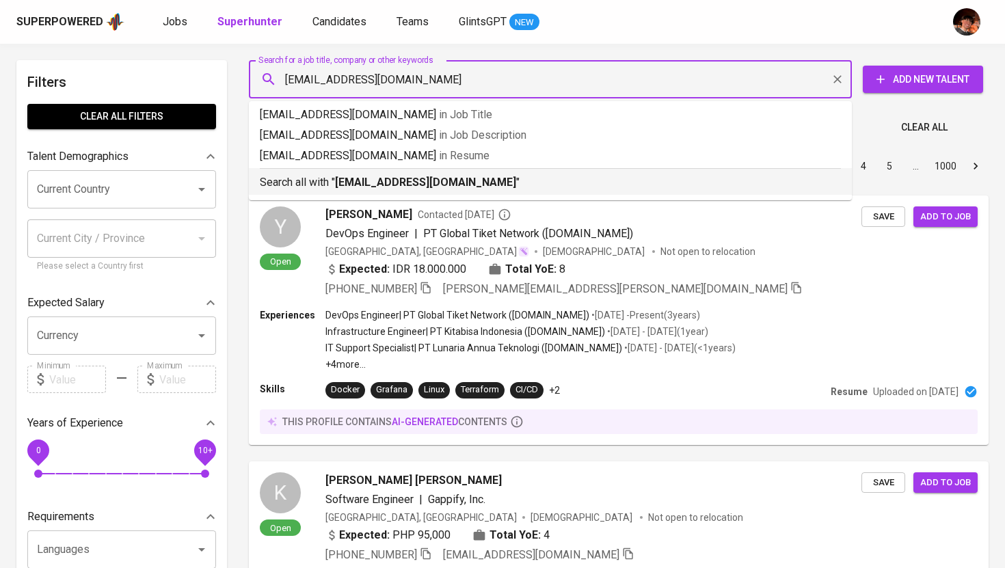
click at [379, 195] on ul "[EMAIL_ADDRESS][DOMAIN_NAME] in Job Title [EMAIL_ADDRESS][DOMAIN_NAME] in Job D…" at bounding box center [550, 150] width 603 height 99
click at [380, 185] on b "[EMAIL_ADDRESS][DOMAIN_NAME]" at bounding box center [425, 182] width 181 height 13
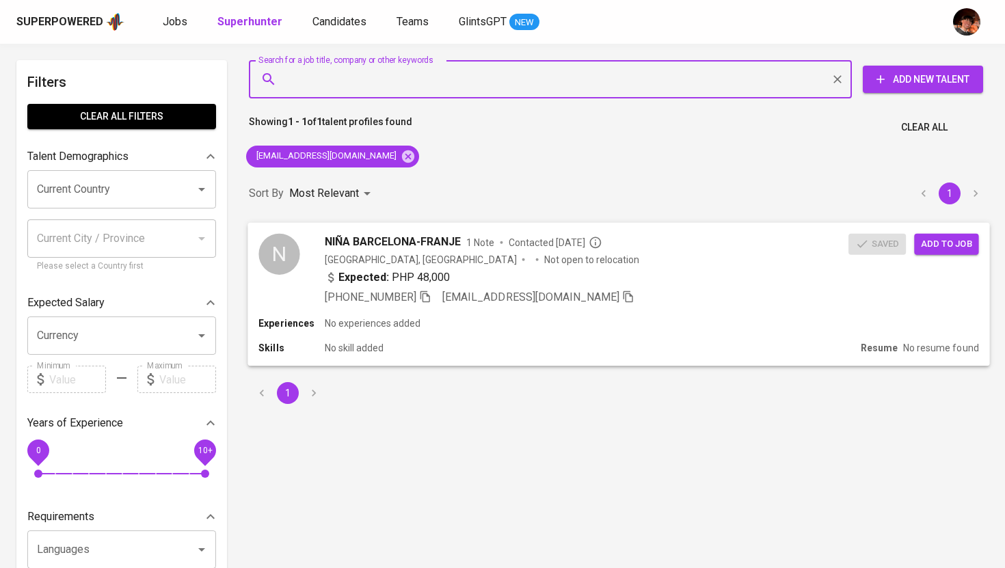
click at [368, 260] on div "[GEOGRAPHIC_DATA], [GEOGRAPHIC_DATA]" at bounding box center [421, 259] width 192 height 14
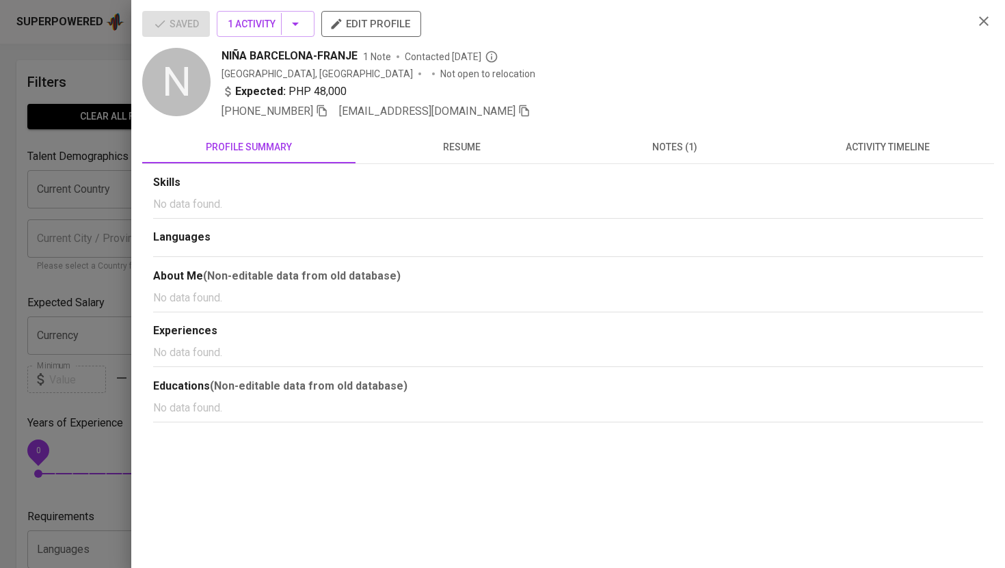
click at [862, 147] on span "activity timeline" at bounding box center [888, 147] width 197 height 17
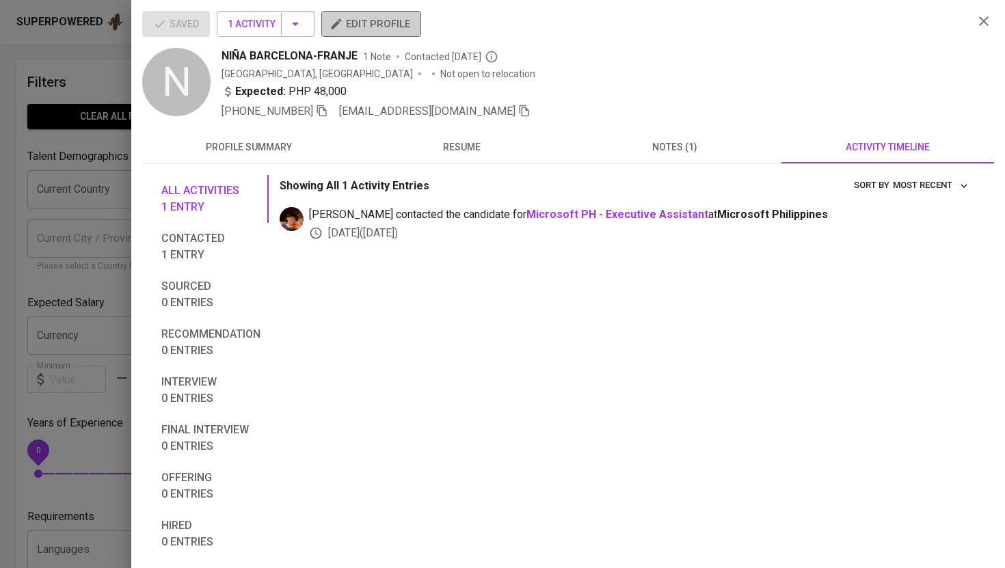
click at [354, 29] on span "edit profile" at bounding box center [371, 24] width 78 height 18
click at [90, 94] on div at bounding box center [502, 284] width 1005 height 568
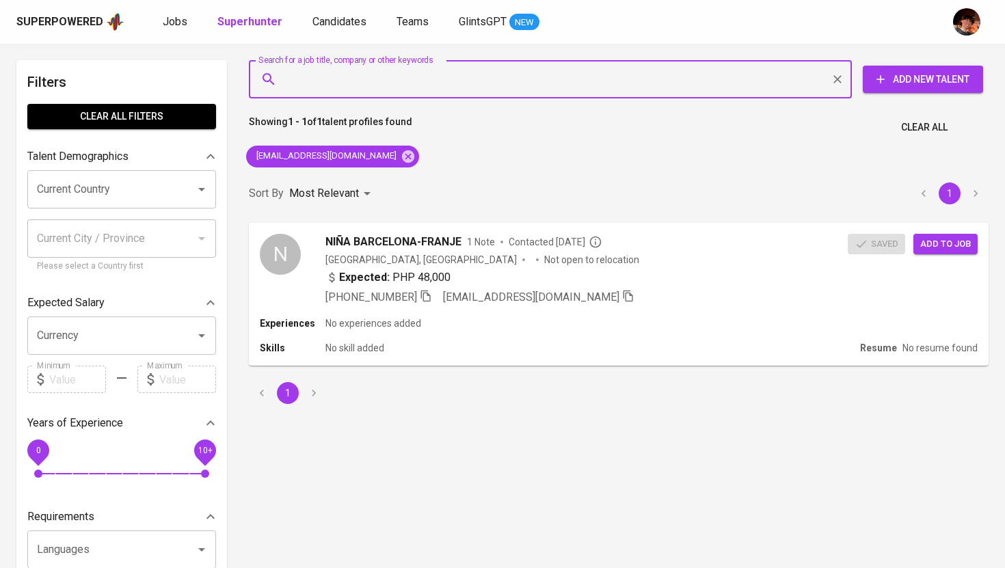
click at [404, 89] on input "Search for a job title, company or other keywords" at bounding box center [553, 79] width 543 height 26
paste input "[EMAIL_ADDRESS][DOMAIN_NAME]"
type input "[EMAIL_ADDRESS][DOMAIN_NAME]"
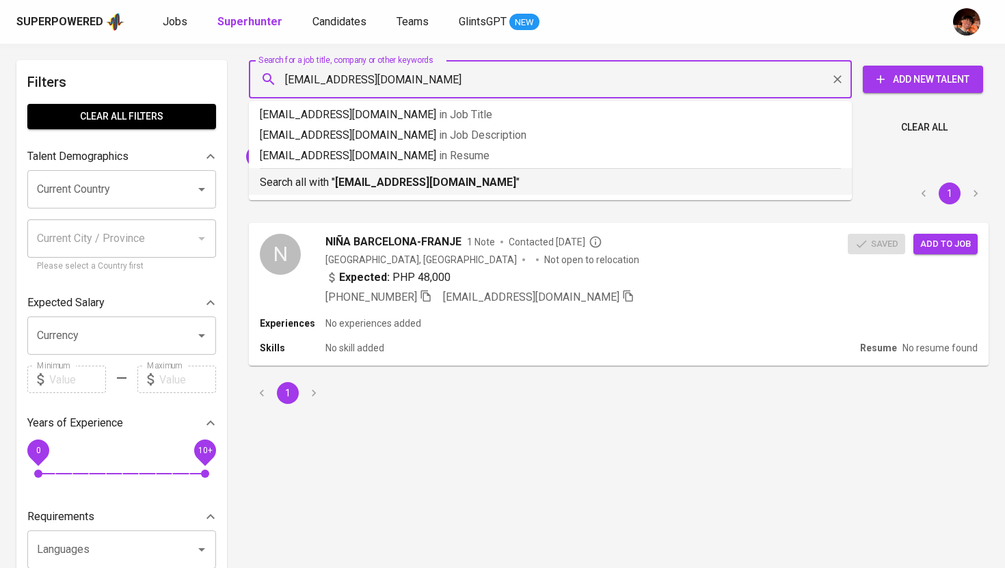
click at [412, 187] on b "[EMAIL_ADDRESS][DOMAIN_NAME]" at bounding box center [425, 182] width 181 height 13
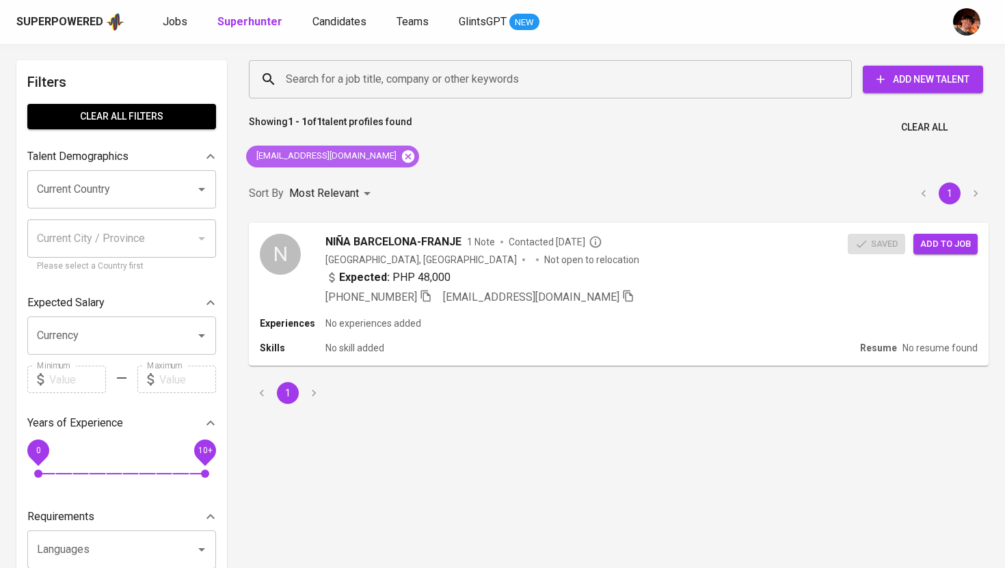
click at [402, 160] on icon at bounding box center [408, 156] width 12 height 12
click at [406, 85] on input "Search for a job title, company or other keywords" at bounding box center [553, 79] width 543 height 26
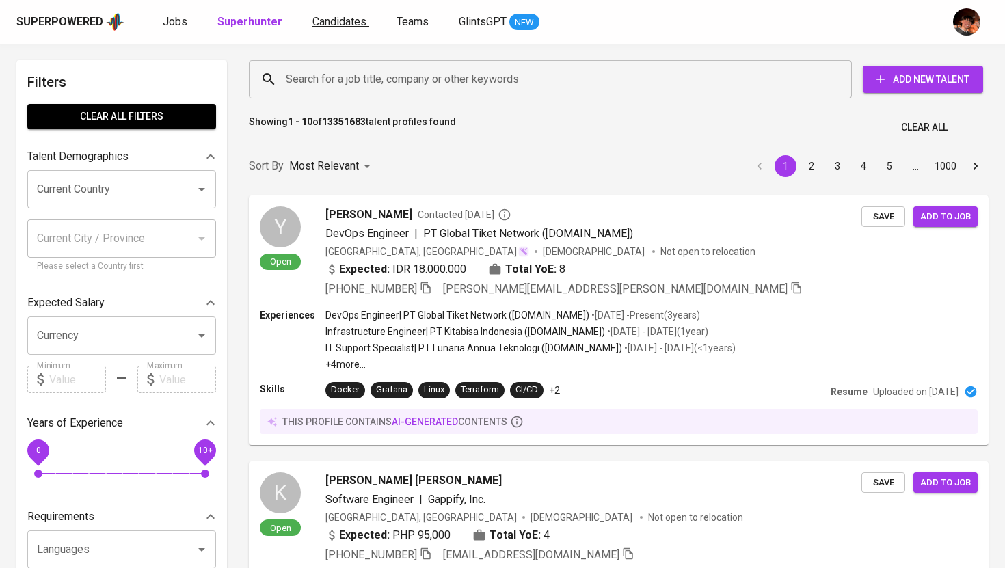
click at [320, 25] on span "Candidates" at bounding box center [340, 21] width 54 height 13
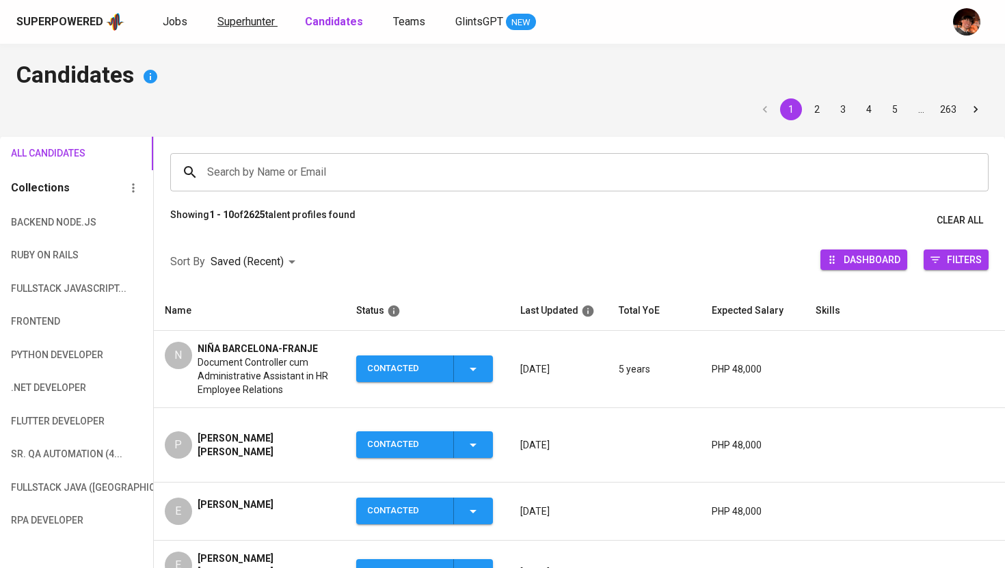
click at [240, 28] on link "Superhunter" at bounding box center [247, 22] width 60 height 17
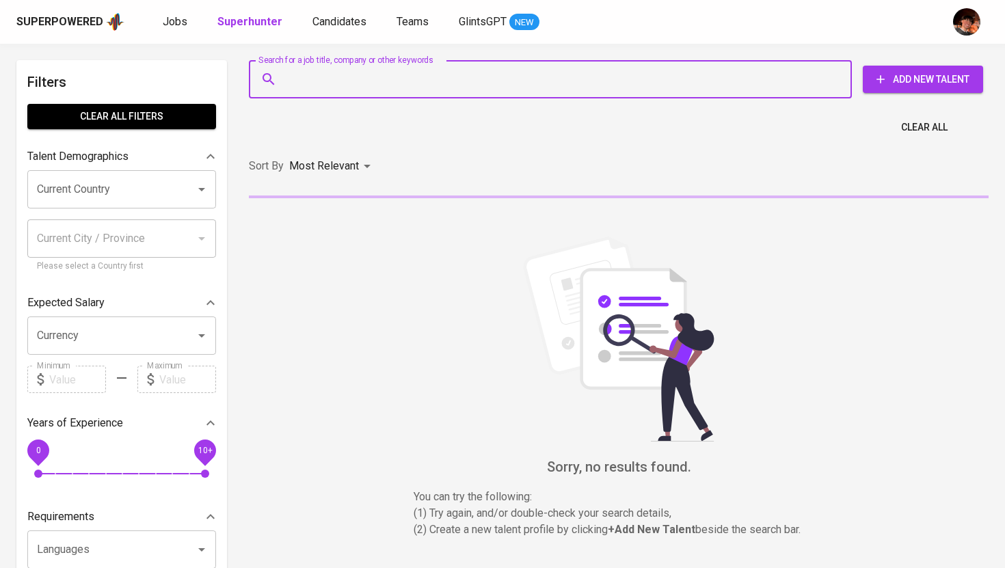
click at [350, 91] on input "Search for a job title, company or other keywords" at bounding box center [553, 79] width 543 height 26
paste input "[EMAIL_ADDRESS][DOMAIN_NAME]"
type input "[EMAIL_ADDRESS][DOMAIN_NAME]"
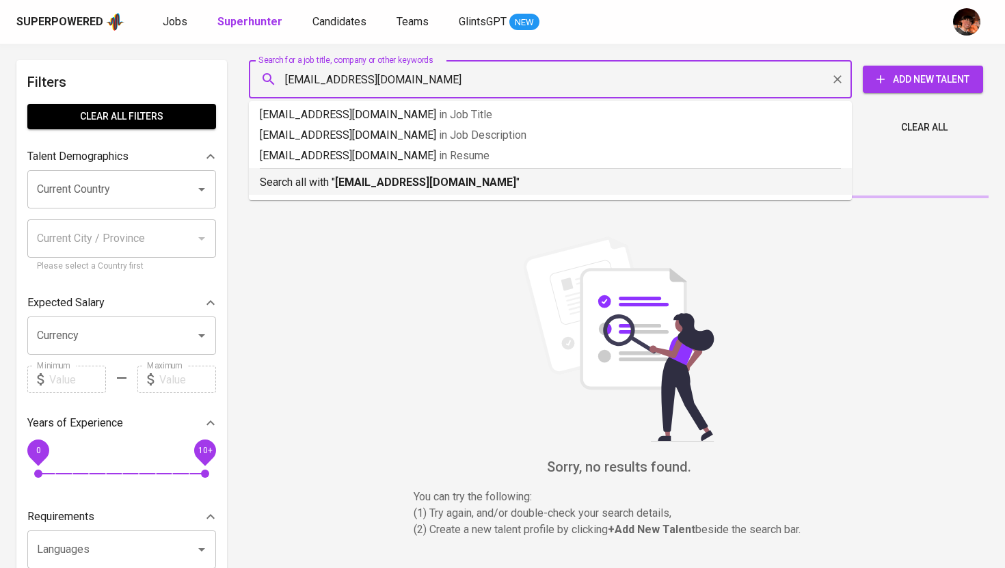
click at [387, 182] on b "[EMAIL_ADDRESS][DOMAIN_NAME]" at bounding box center [425, 182] width 181 height 13
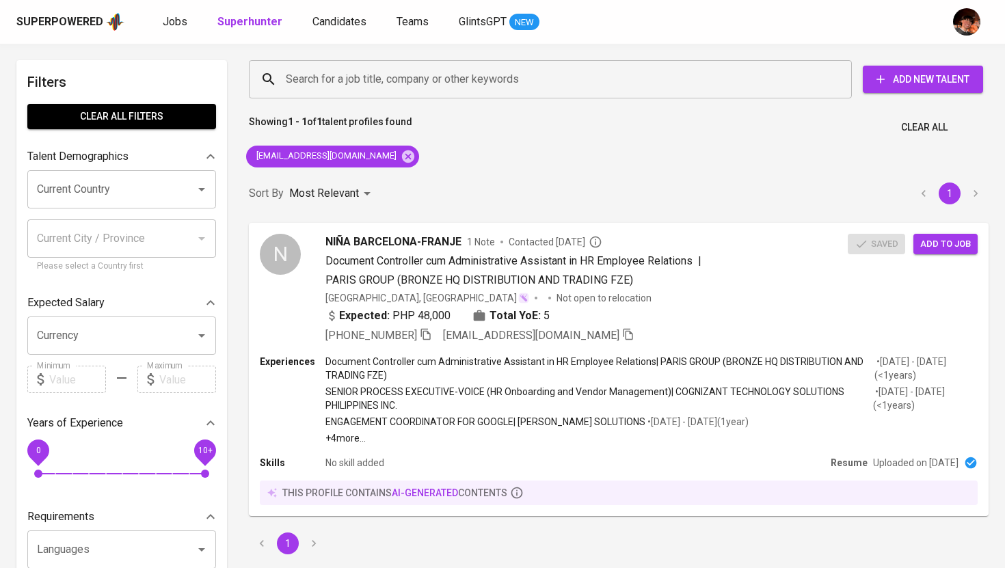
click at [553, 190] on div "Sort By Most Relevant MOST_RELEVANT 1" at bounding box center [619, 194] width 756 height 42
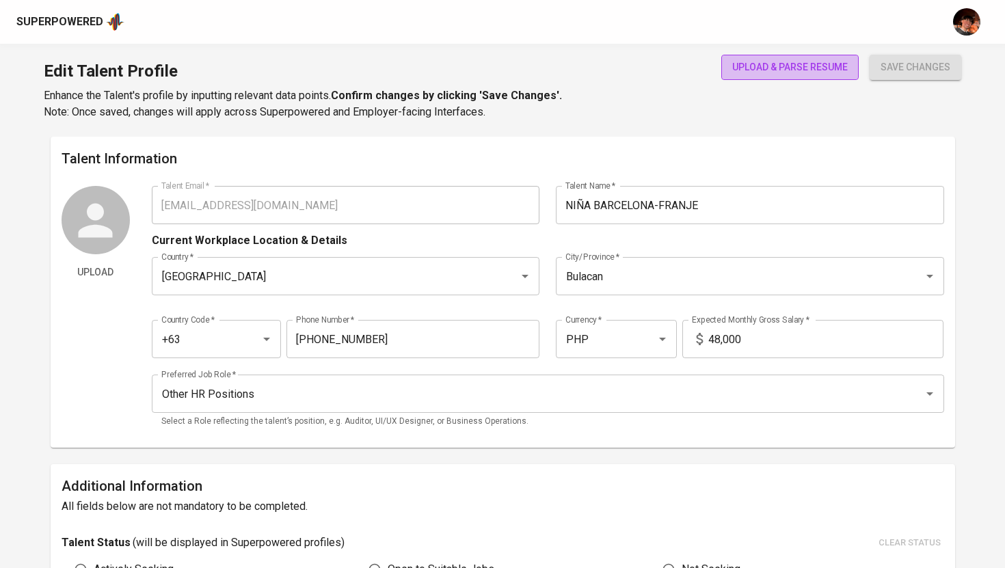
click at [789, 69] on span "upload & parse resume" at bounding box center [790, 67] width 116 height 17
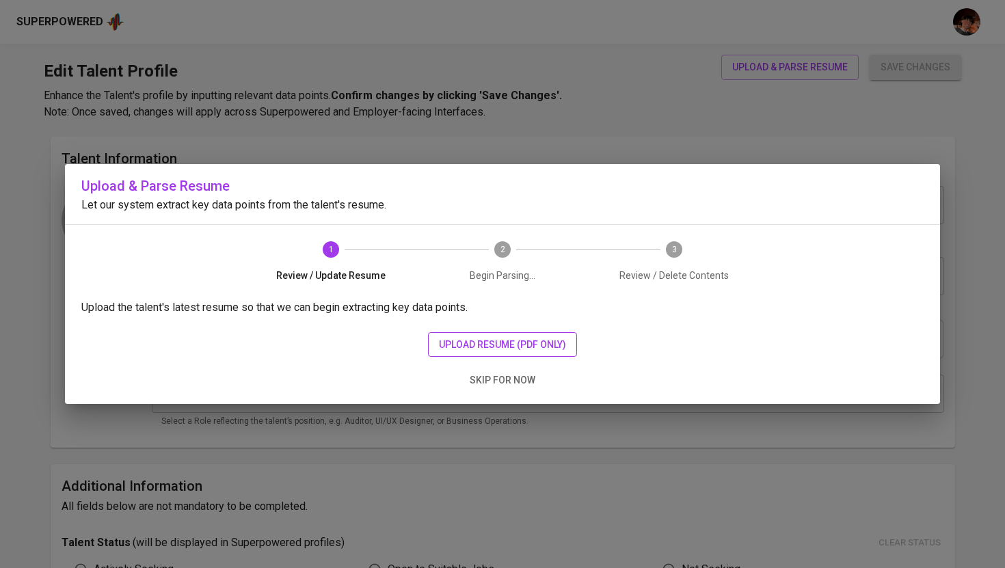
click at [488, 342] on span "upload resume (pdf only)" at bounding box center [502, 344] width 127 height 17
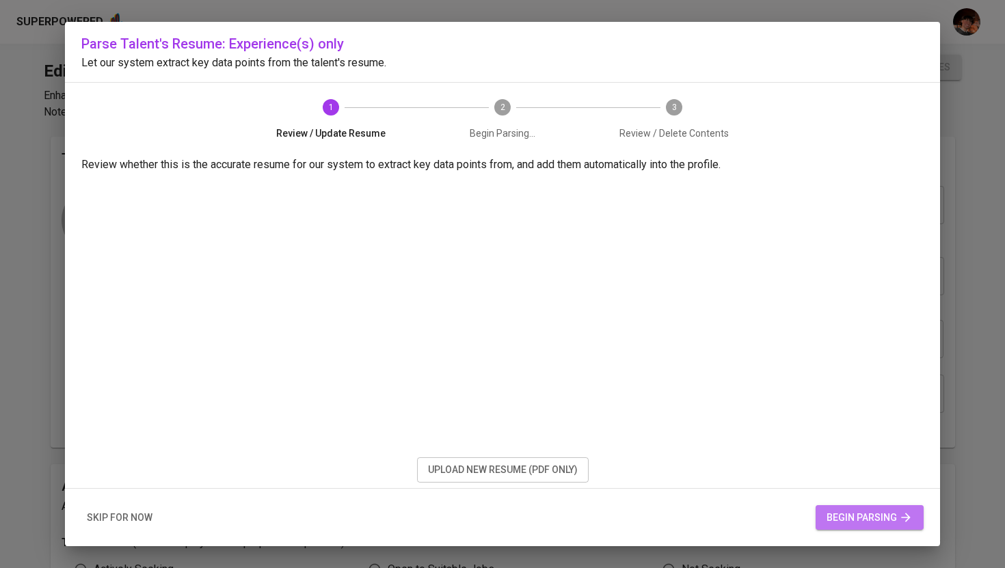
click at [856, 510] on span "begin parsing" at bounding box center [870, 518] width 86 height 17
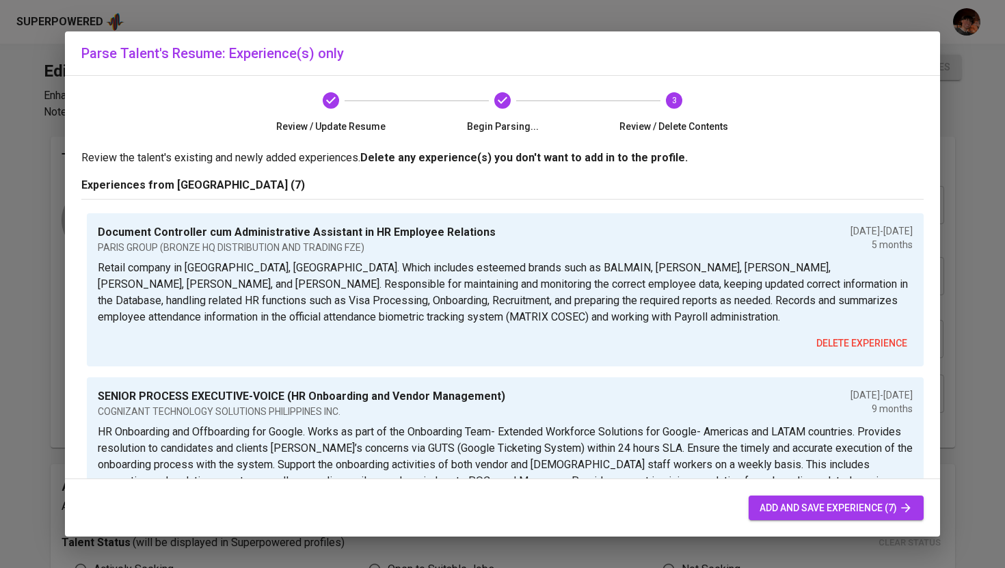
click at [780, 510] on span "add and save experience (7)" at bounding box center [836, 508] width 153 height 17
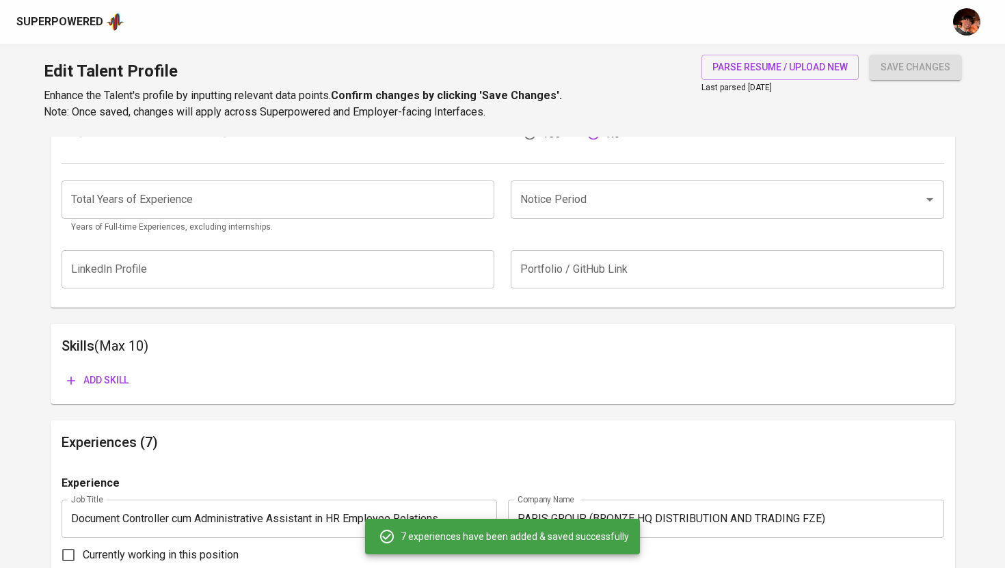
scroll to position [521, 0]
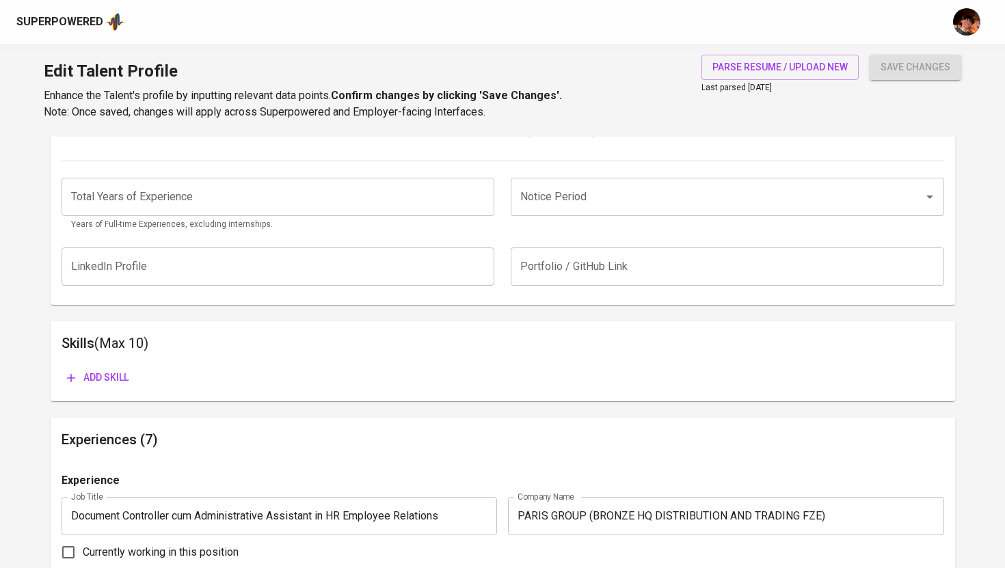
click at [318, 188] on input "number" at bounding box center [279, 197] width 434 height 38
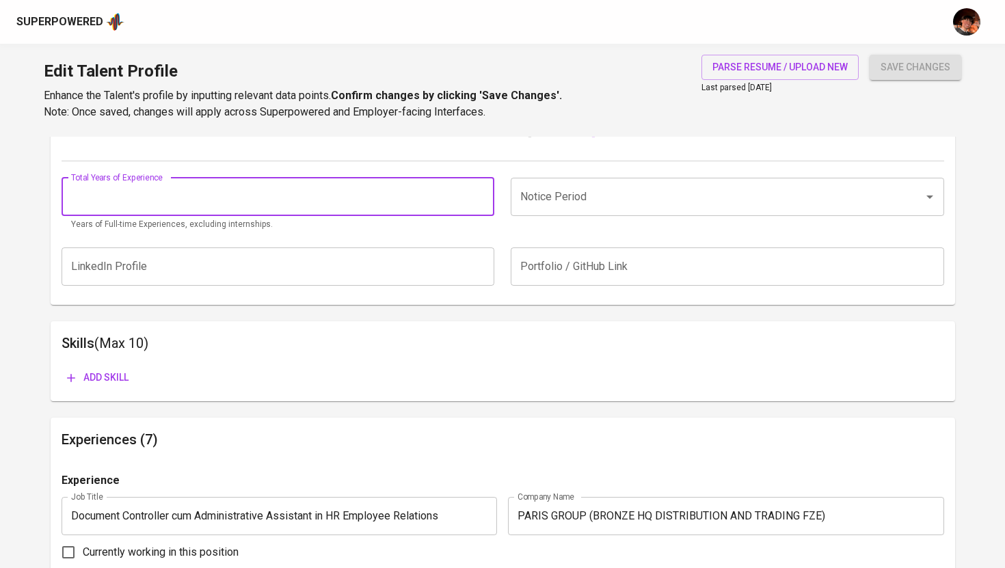
type input "1"
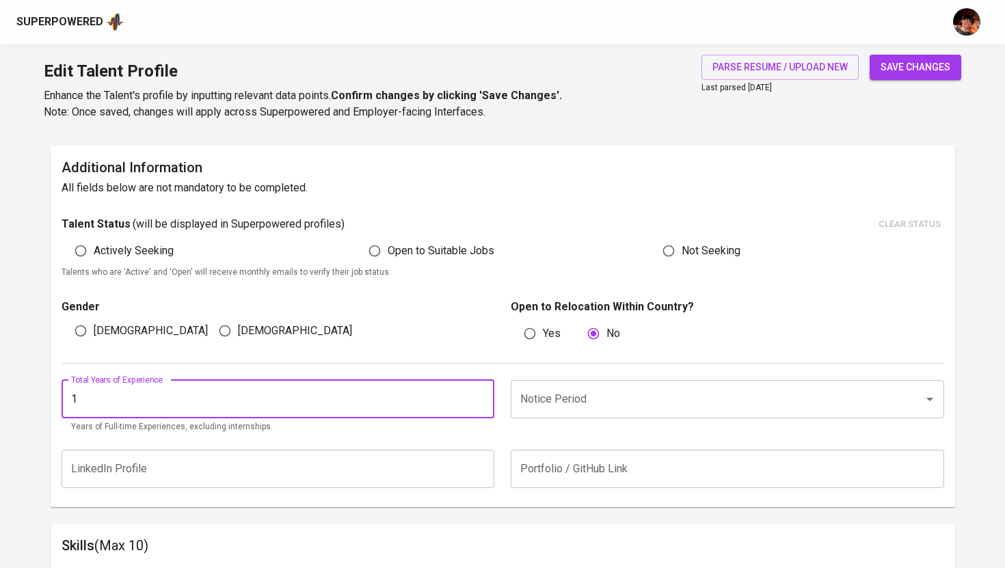
scroll to position [306, 0]
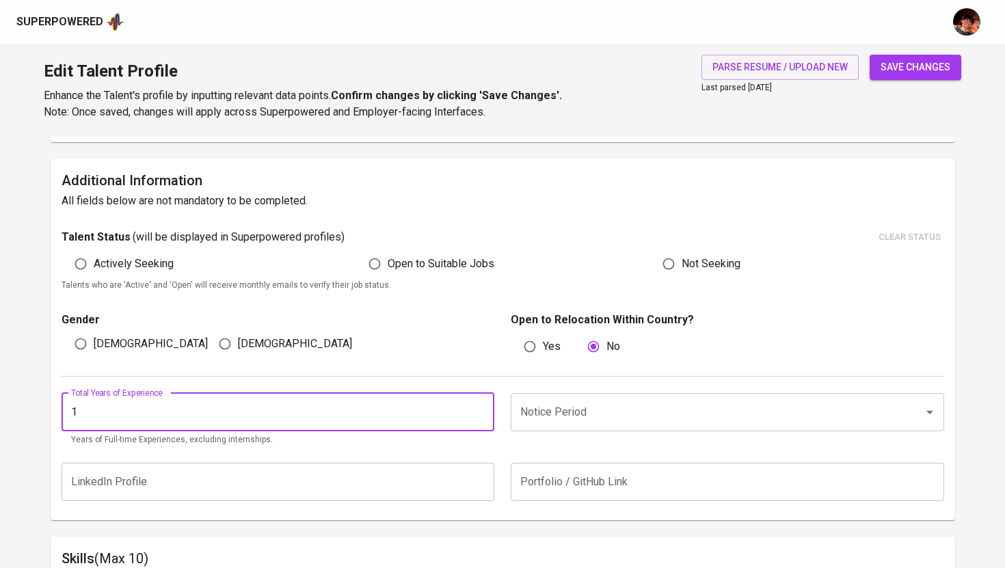
click at [241, 408] on input "1" at bounding box center [279, 412] width 434 height 38
type input "5"
click at [580, 416] on input "Notice Period" at bounding box center [708, 412] width 383 height 26
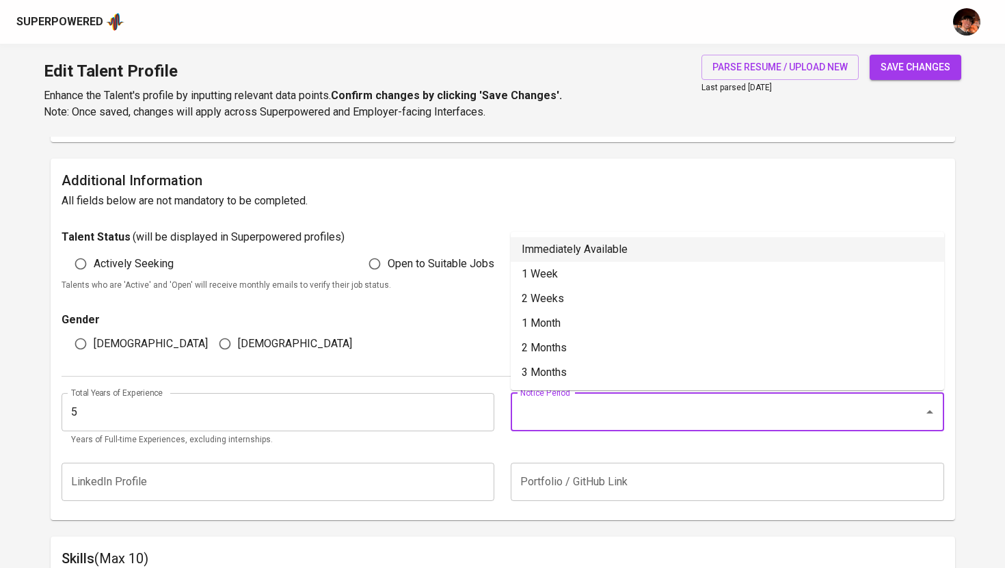
click at [579, 254] on li "Immediately Available" at bounding box center [728, 249] width 434 height 25
type input "Immediately Available"
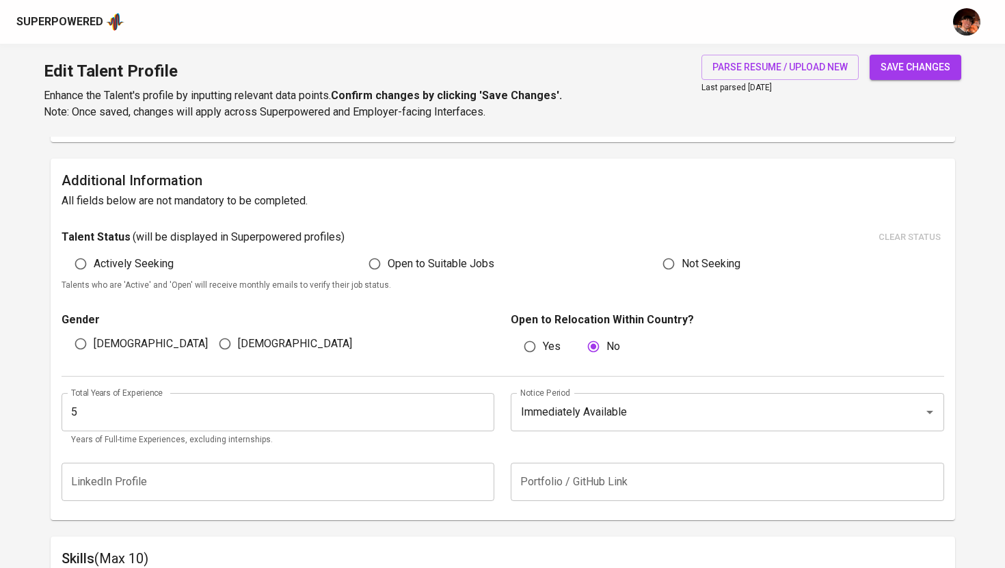
click at [927, 72] on span "save changes" at bounding box center [916, 67] width 70 height 17
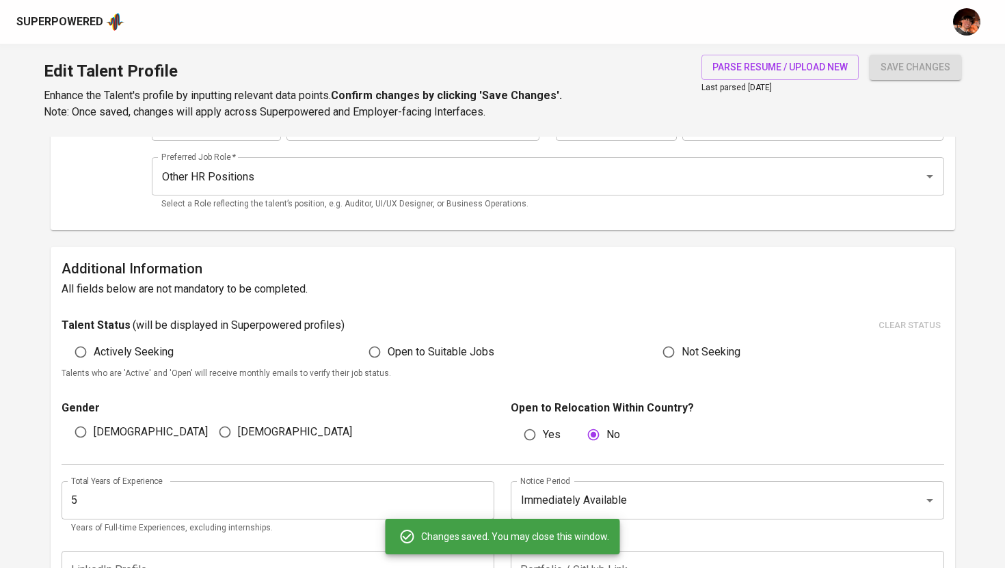
scroll to position [0, 0]
